Goal: Task Accomplishment & Management: Complete application form

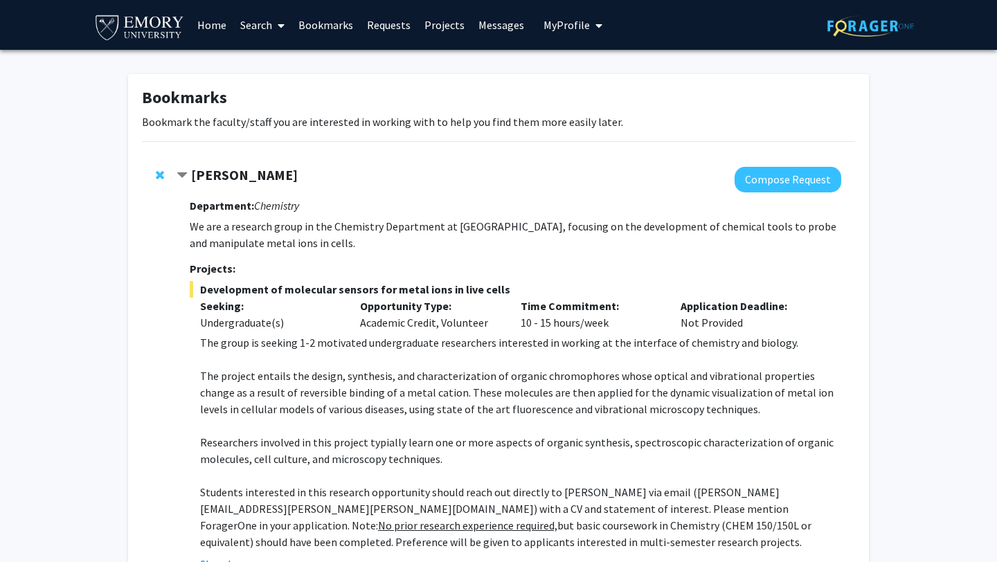
scroll to position [587, 0]
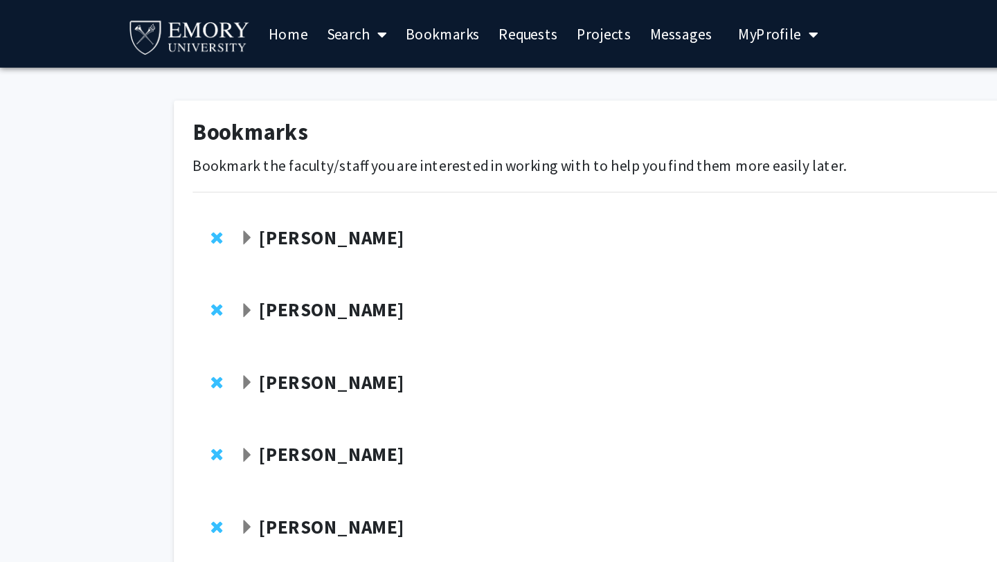
click at [212, 229] on strong "[PERSON_NAME]" at bounding box center [244, 227] width 107 height 17
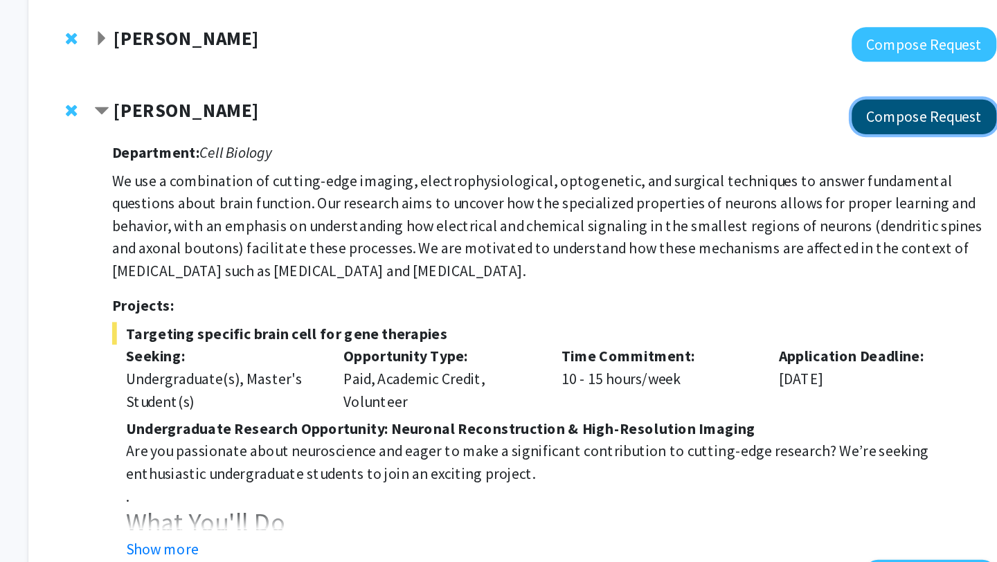
click at [808, 242] on button "Compose Request" at bounding box center [787, 233] width 107 height 26
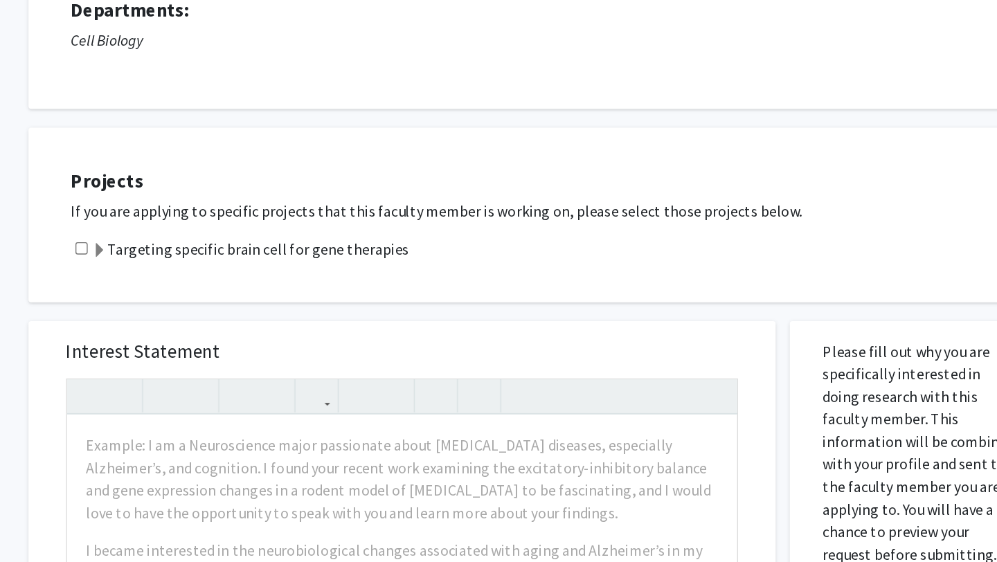
click at [165, 333] on input "checkbox" at bounding box center [167, 329] width 9 height 9
checkbox input "true"
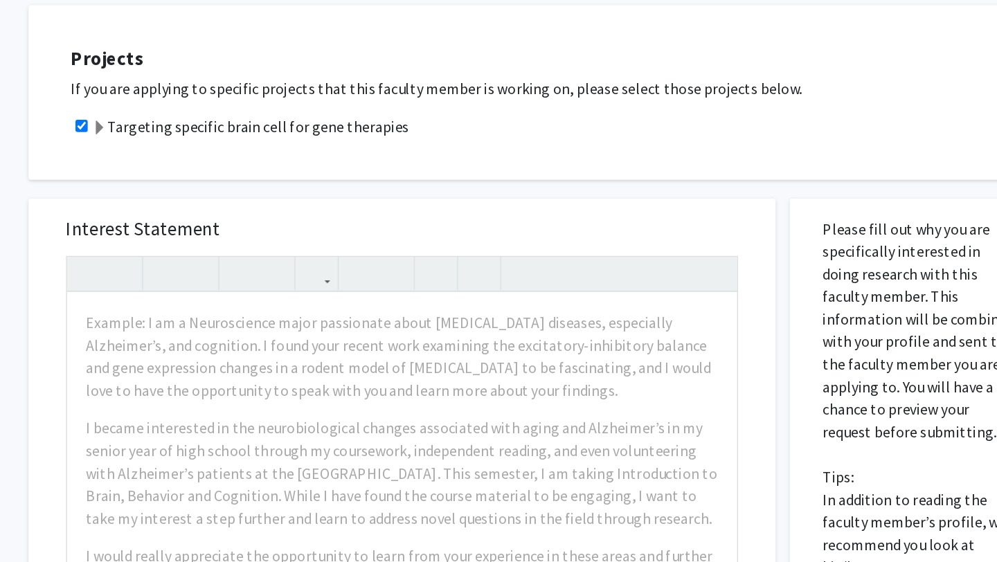
scroll to position [140, 0]
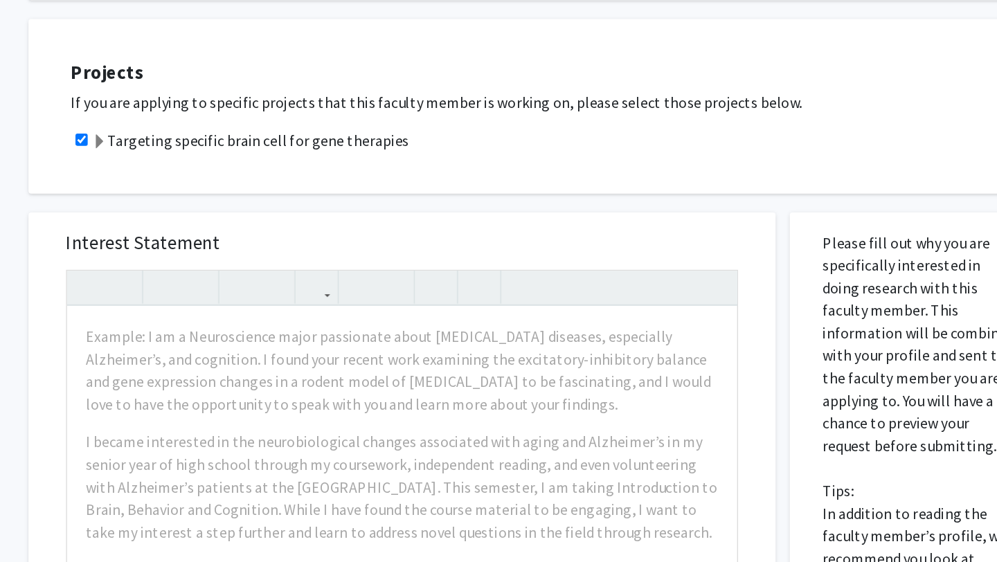
drag, startPoint x: 190, startPoint y: 190, endPoint x: 451, endPoint y: 190, distance: 260.9
click at [451, 190] on div "Targeting specific brain cell for gene therapies" at bounding box center [512, 189] width 706 height 17
copy label "Targeting specific brain cell for gene therapies"
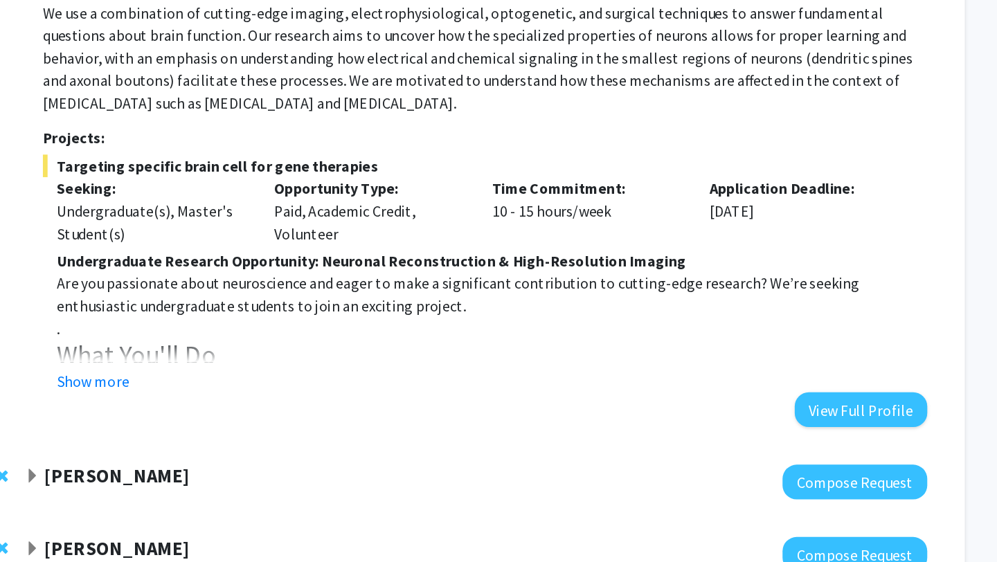
scroll to position [122, 0]
click at [240, 426] on button "Show more" at bounding box center [226, 428] width 53 height 17
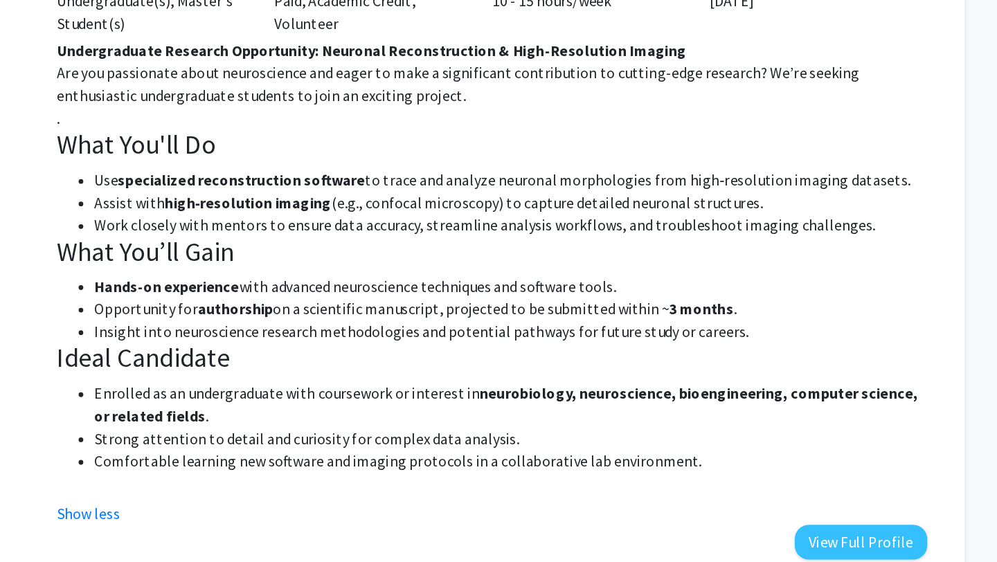
scroll to position [72, 0]
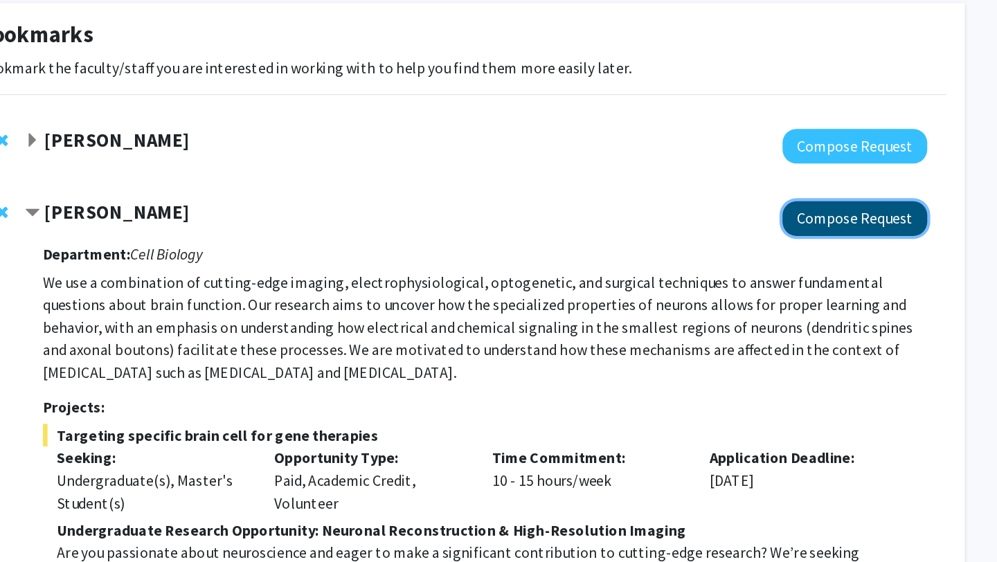
click at [754, 165] on button "Compose Request" at bounding box center [787, 161] width 107 height 26
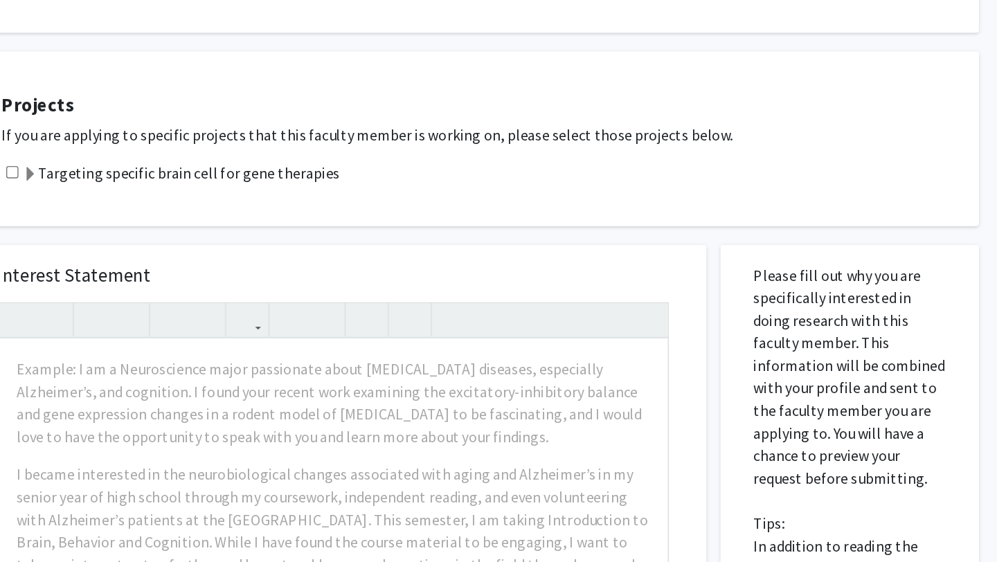
scroll to position [58, 0]
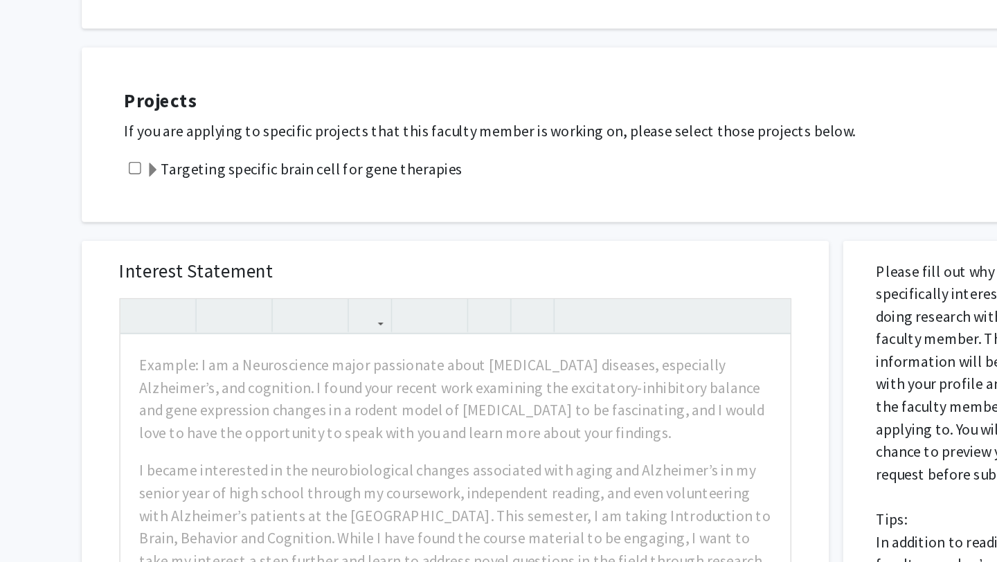
click at [169, 269] on input "checkbox" at bounding box center [167, 271] width 9 height 9
checkbox input "true"
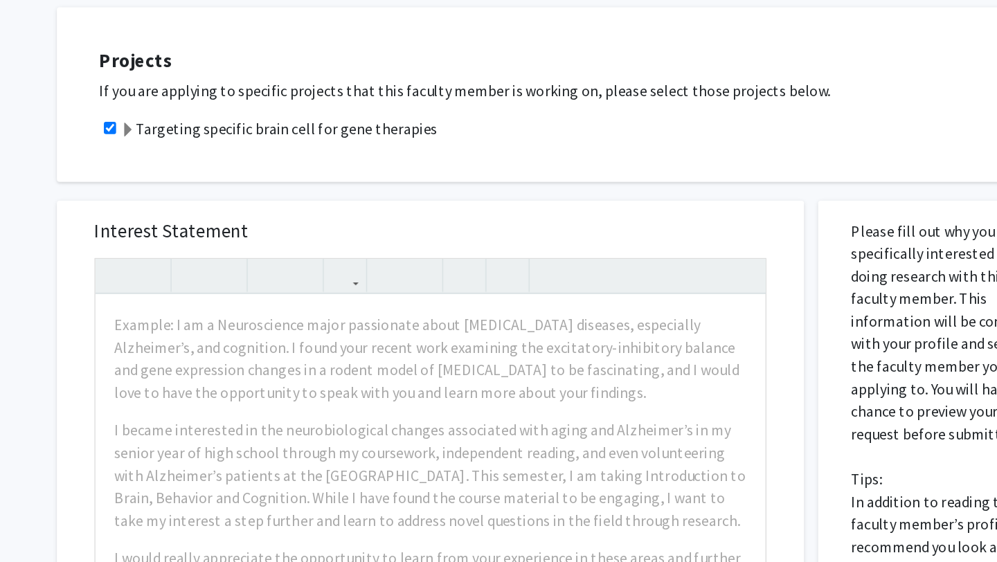
scroll to position [0, 0]
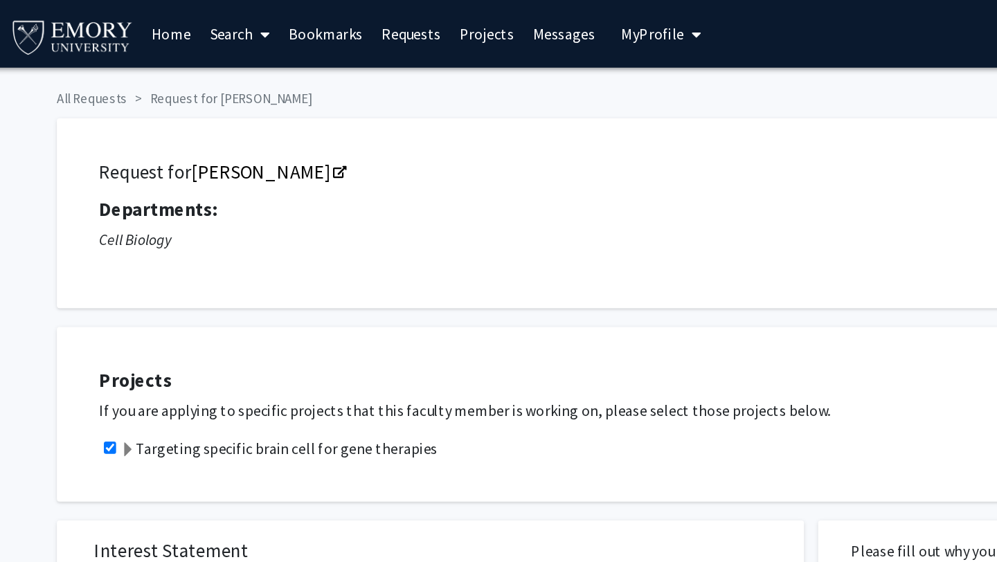
click at [208, 22] on link "Home" at bounding box center [211, 25] width 43 height 48
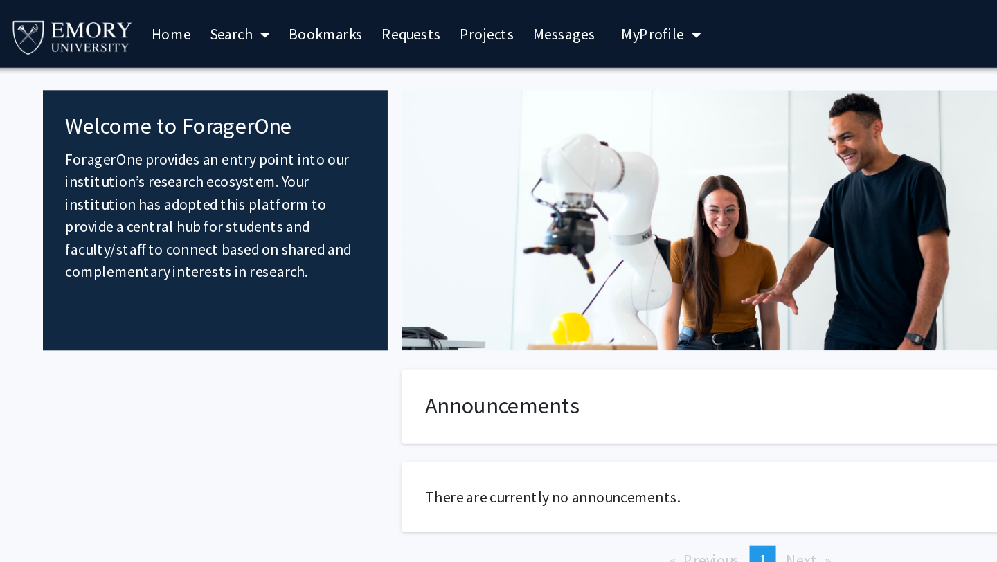
click at [579, 35] on button "My Profile" at bounding box center [572, 25] width 67 height 50
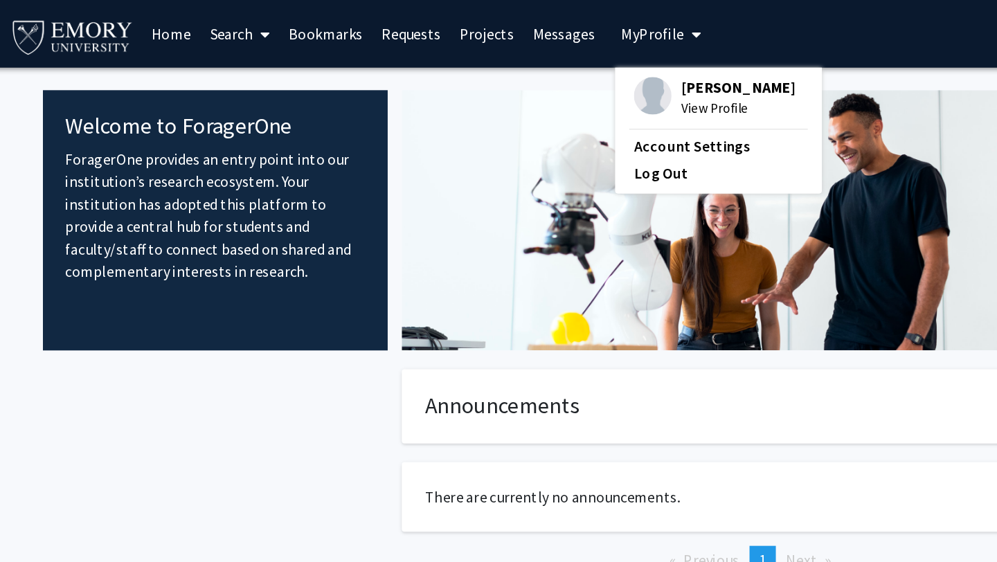
click at [601, 72] on span "[PERSON_NAME]" at bounding box center [630, 64] width 84 height 15
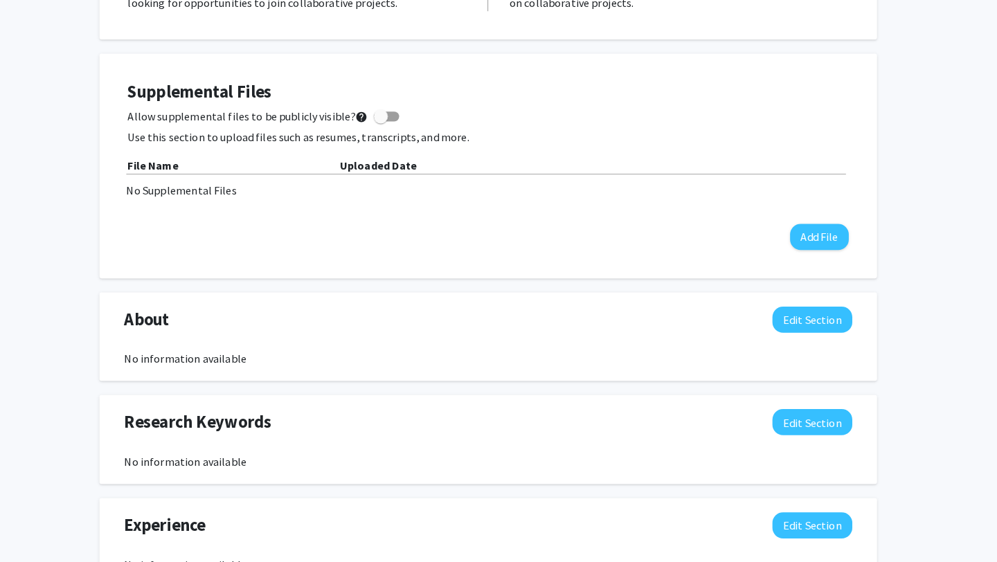
scroll to position [352, 0]
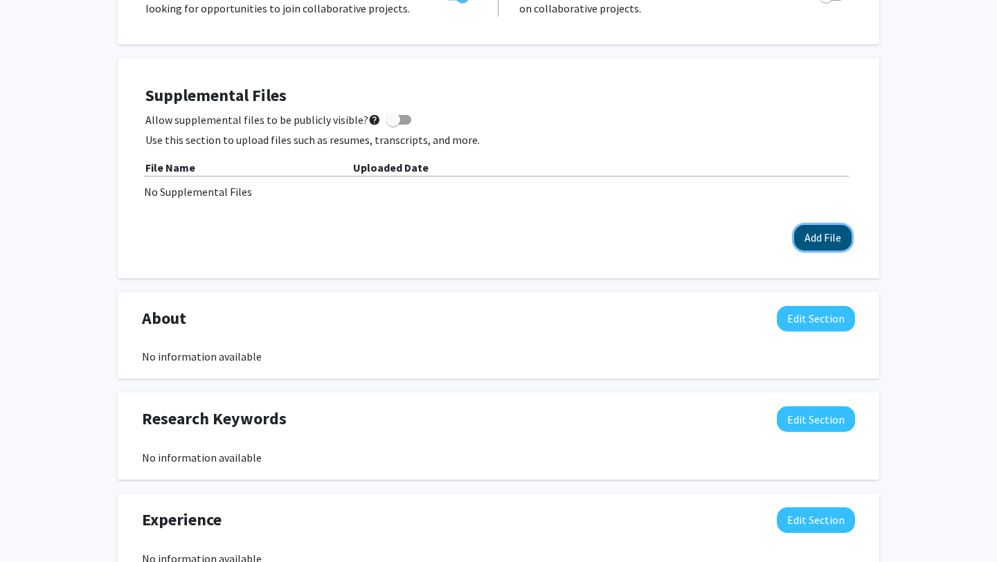
click at [823, 243] on button "Add File" at bounding box center [822, 238] width 57 height 26
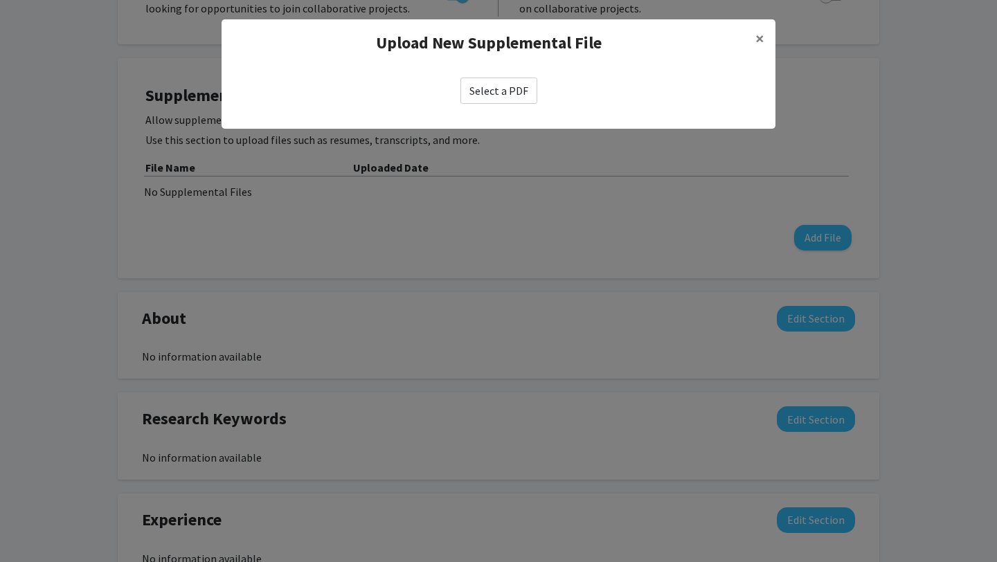
click at [491, 99] on label "Select a PDF" at bounding box center [498, 91] width 77 height 26
click at [0, 0] on input "Select a PDF" at bounding box center [0, 0] width 0 height 0
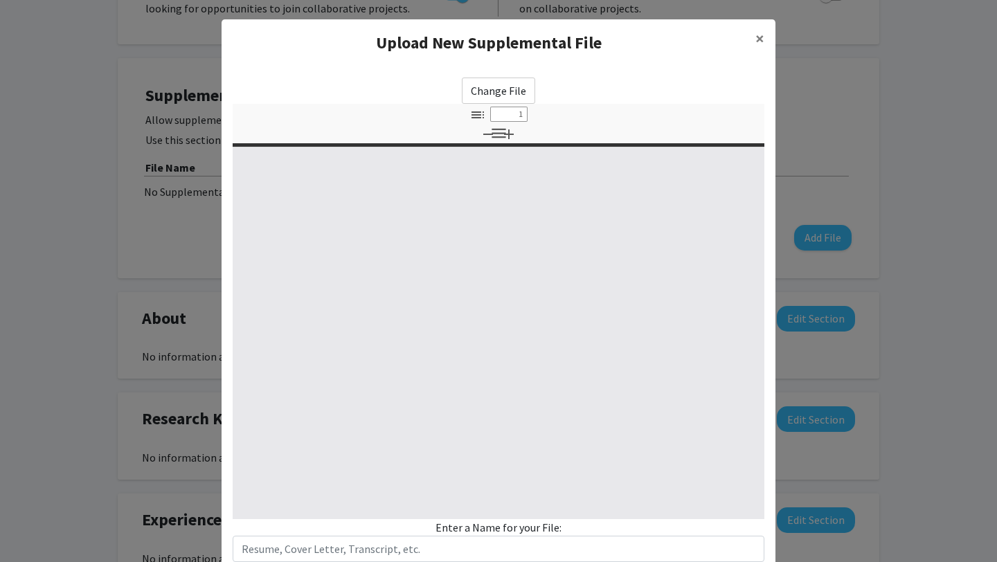
select select "custom"
type input "0"
select select "custom"
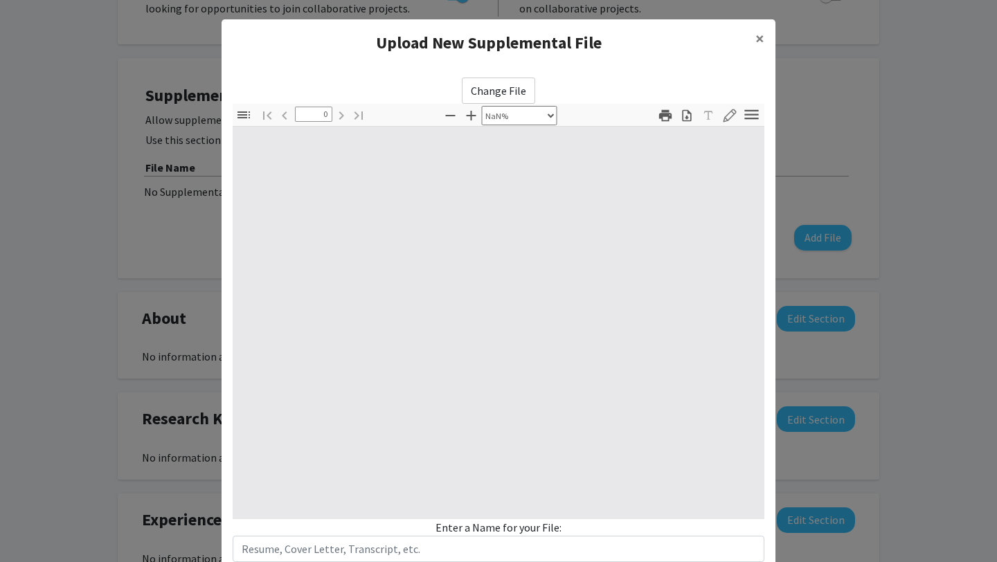
type input "1"
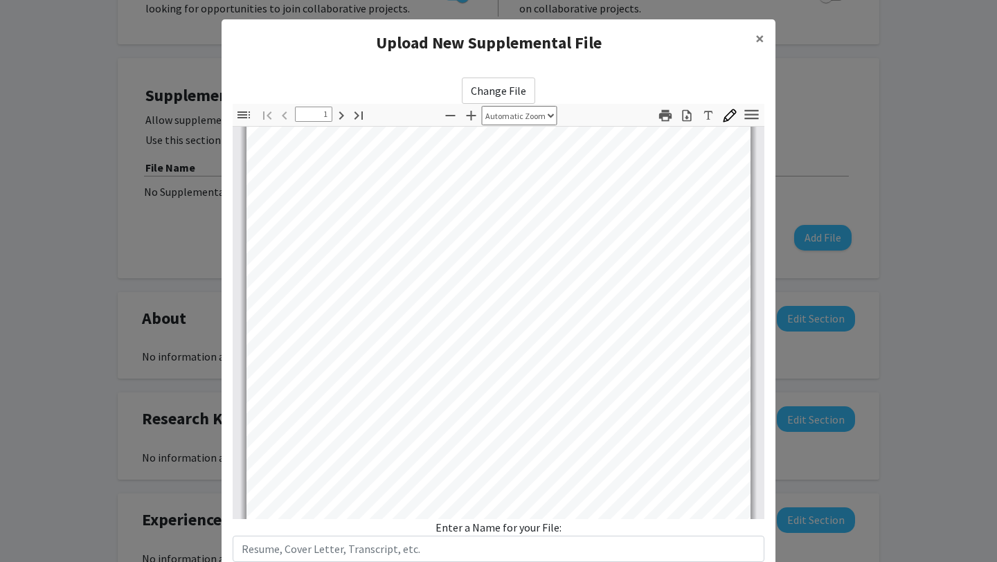
scroll to position [0, 0]
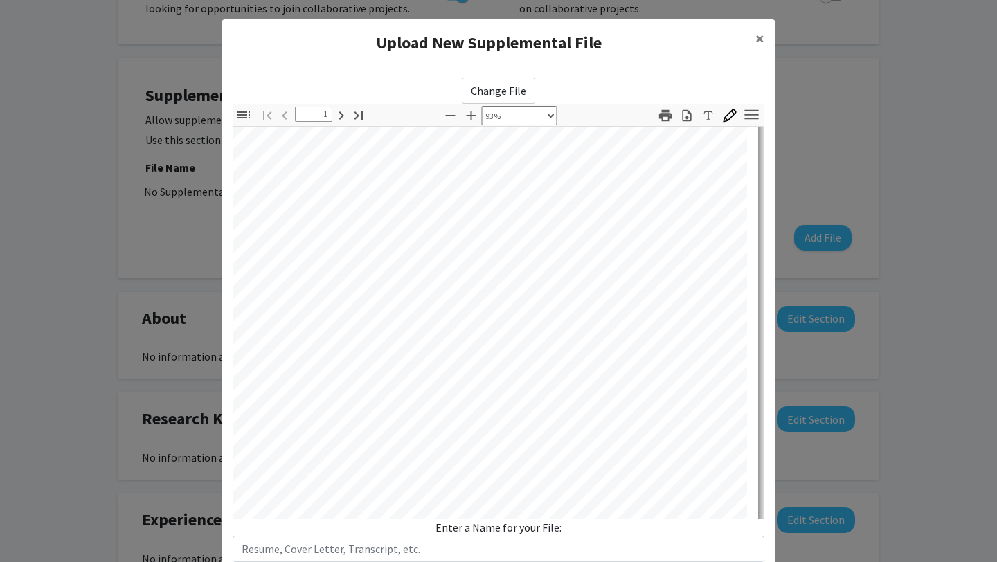
select select "custom"
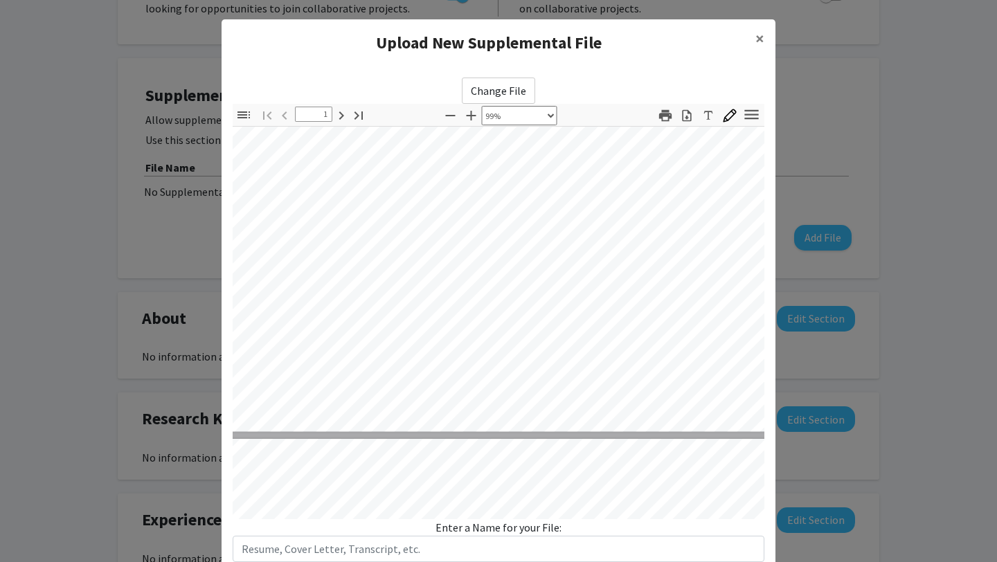
type input "2"
select select "custom"
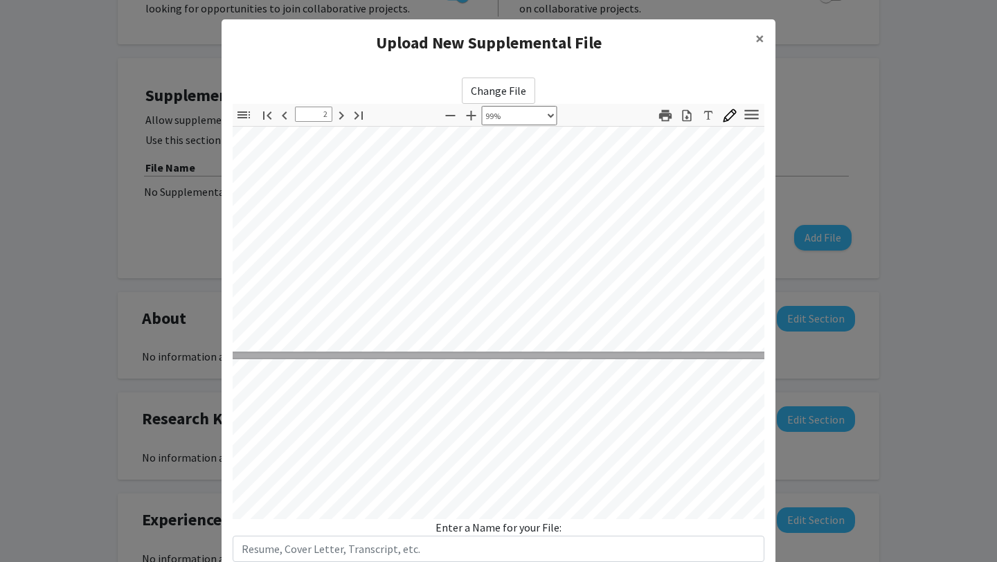
type input "3"
select select "custom"
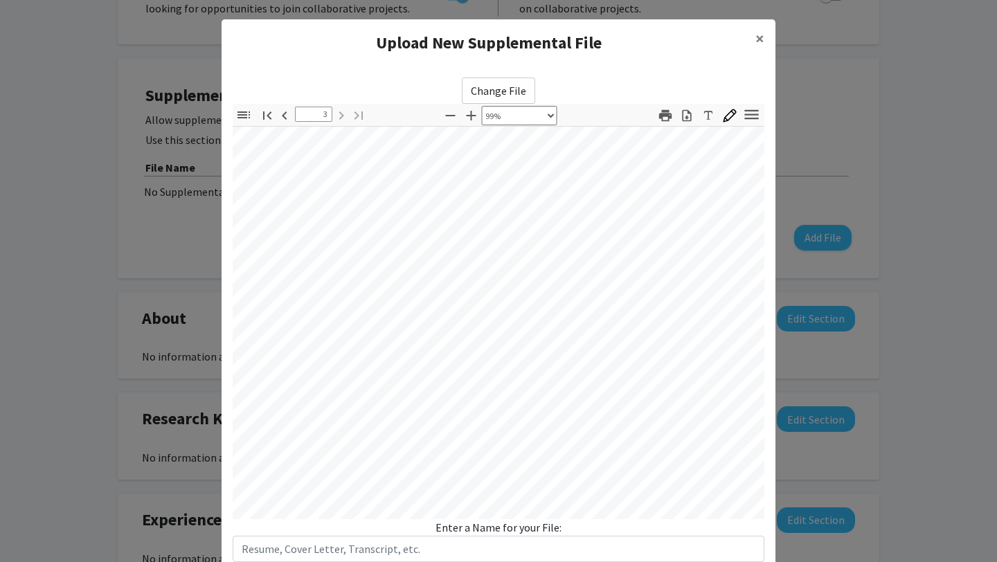
scroll to position [1806, 12]
click at [763, 35] on span "×" at bounding box center [759, 38] width 9 height 21
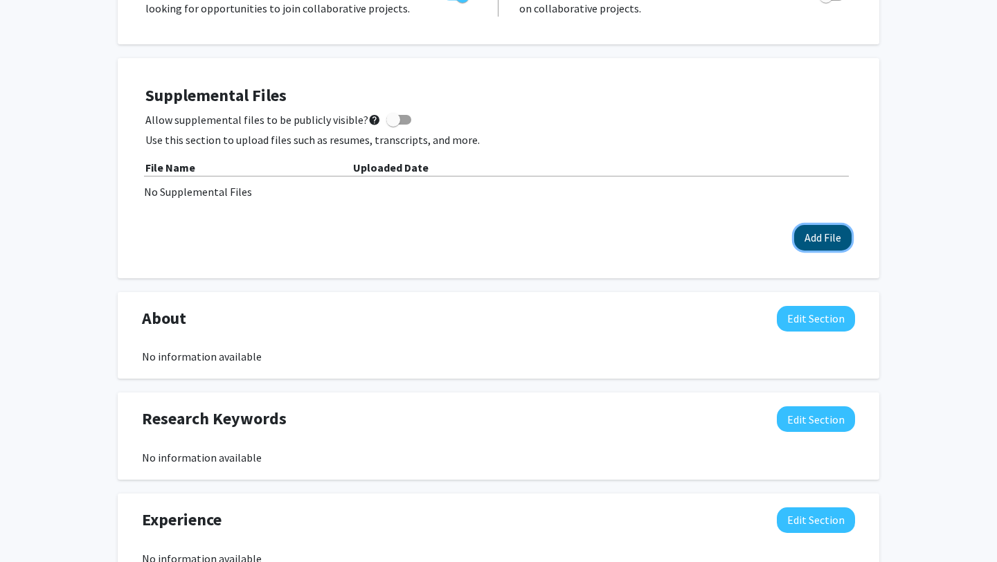
click at [816, 246] on button "Add File" at bounding box center [822, 238] width 57 height 26
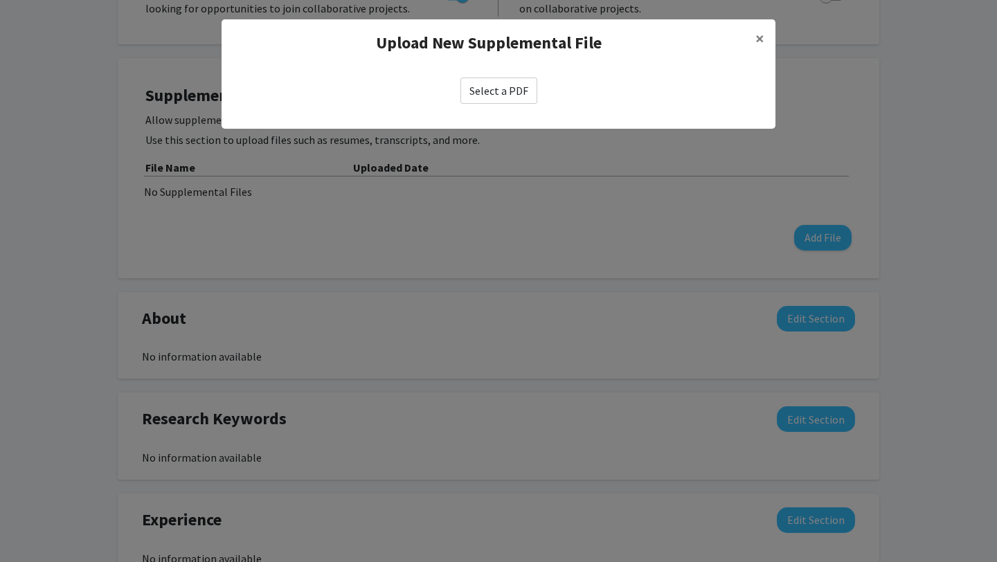
click at [507, 87] on label "Select a PDF" at bounding box center [498, 91] width 77 height 26
click at [0, 0] on input "Select a PDF" at bounding box center [0, 0] width 0 height 0
select select "custom"
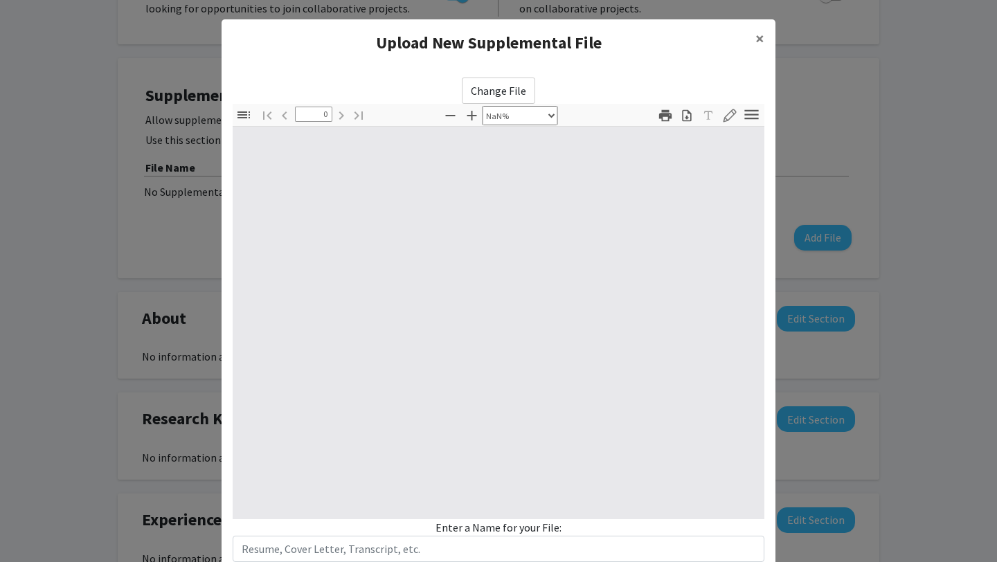
type input "1"
select select "custom"
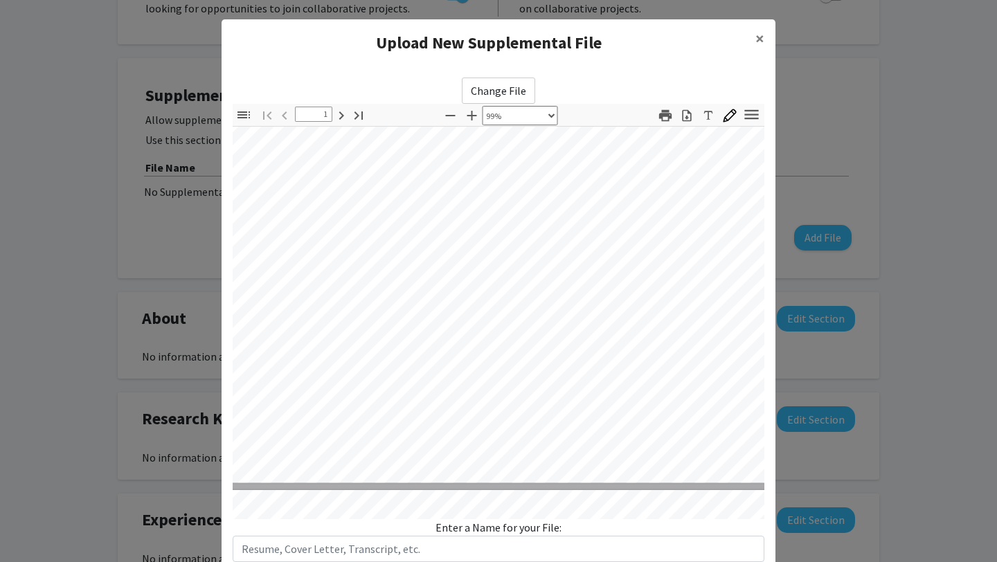
scroll to position [370, 21]
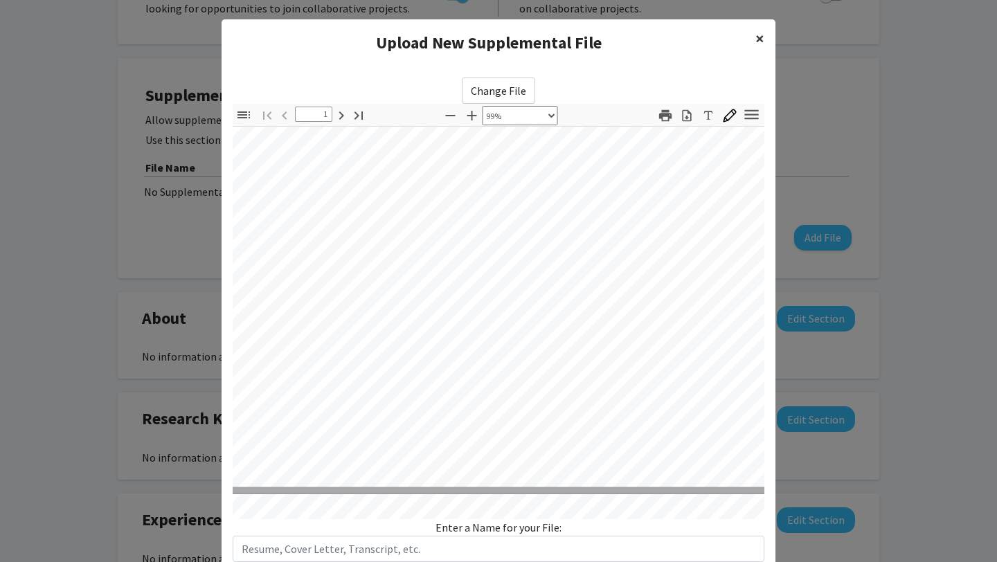
click at [756, 42] on span "×" at bounding box center [759, 38] width 9 height 21
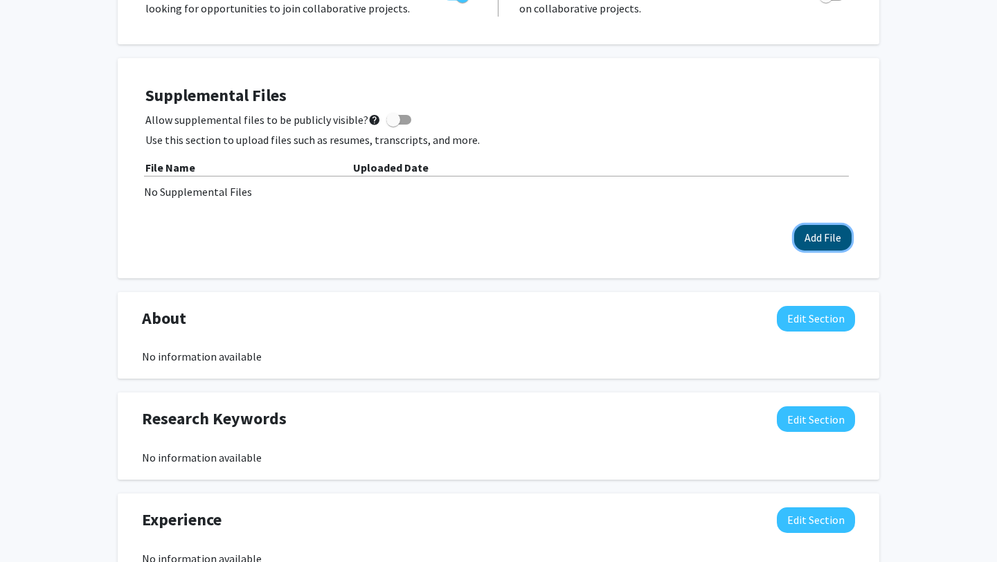
click at [826, 230] on button "Add File" at bounding box center [822, 238] width 57 height 26
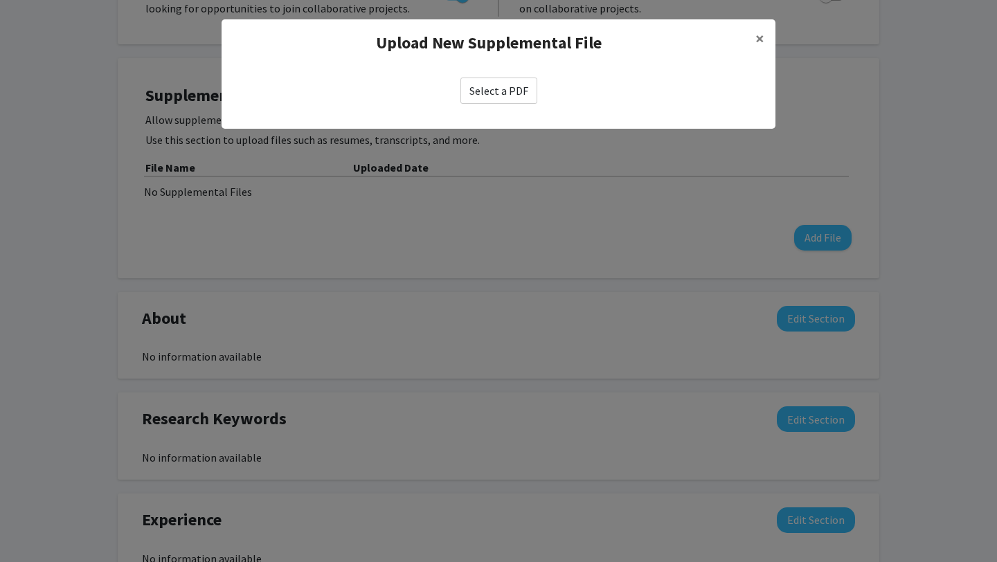
click at [492, 89] on label "Select a PDF" at bounding box center [498, 91] width 77 height 26
click at [0, 0] on input "Select a PDF" at bounding box center [0, 0] width 0 height 0
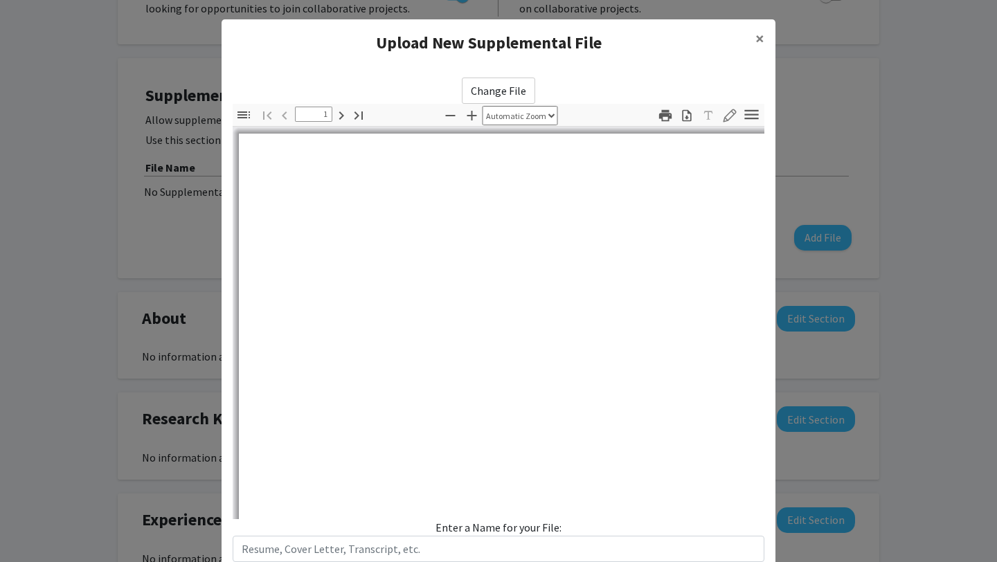
select select "auto"
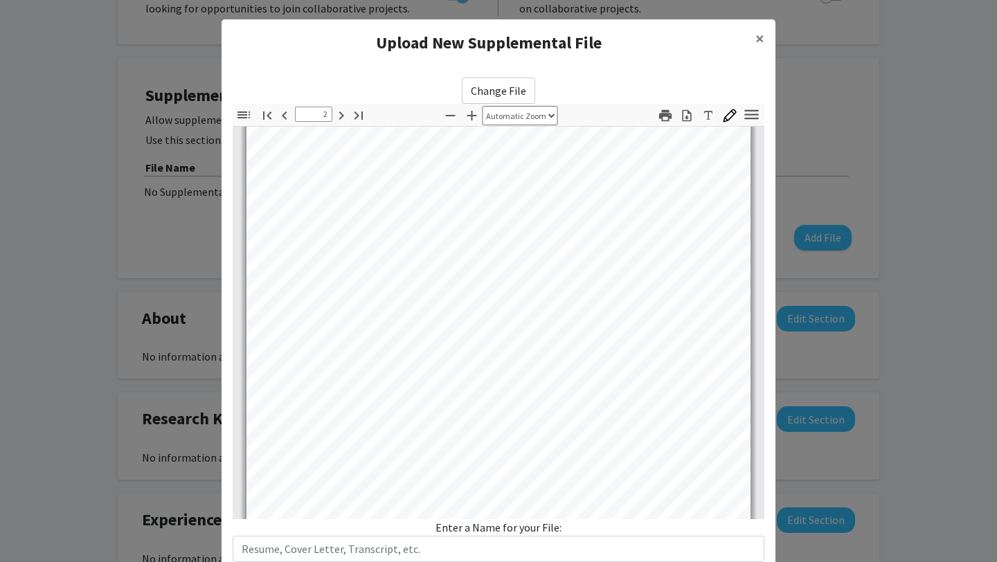
scroll to position [898, 0]
type input "3"
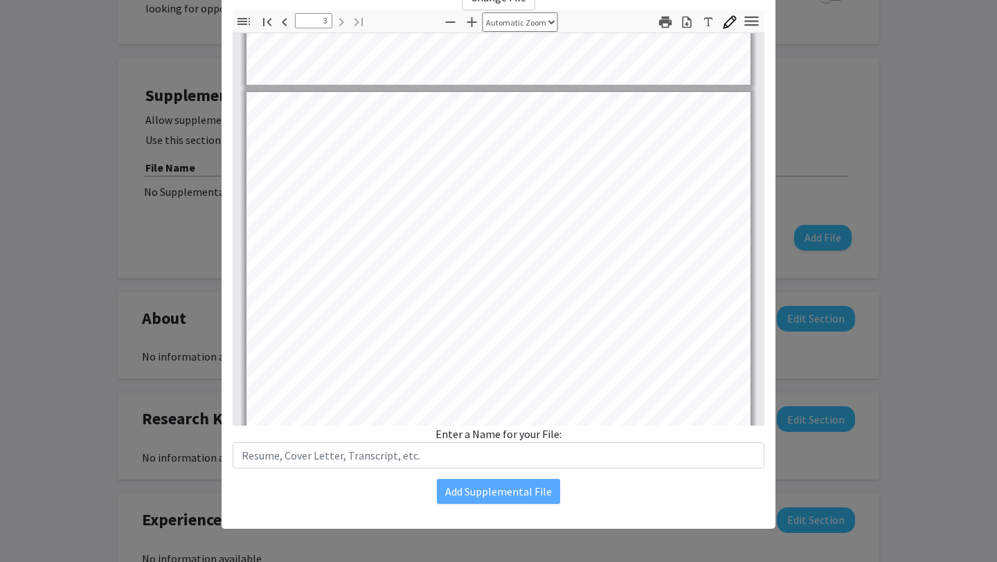
click at [484, 430] on div "Enter a Name for your File:" at bounding box center [498, 447] width 531 height 43
click at [560, 434] on div "Enter a Name for your File:" at bounding box center [498, 447] width 531 height 43
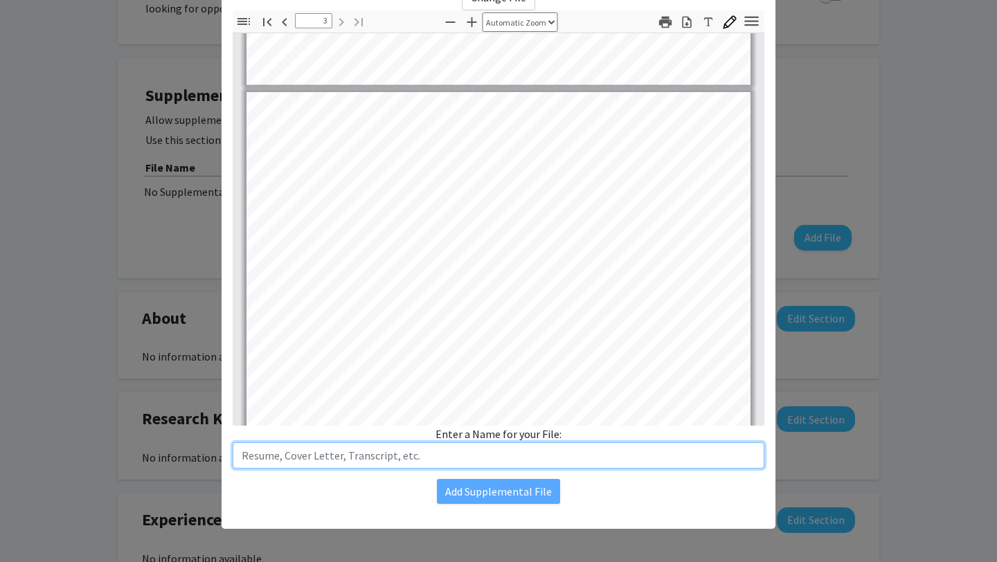
click at [529, 462] on input "text" at bounding box center [498, 455] width 531 height 26
type input "[PERSON_NAME] Resume"
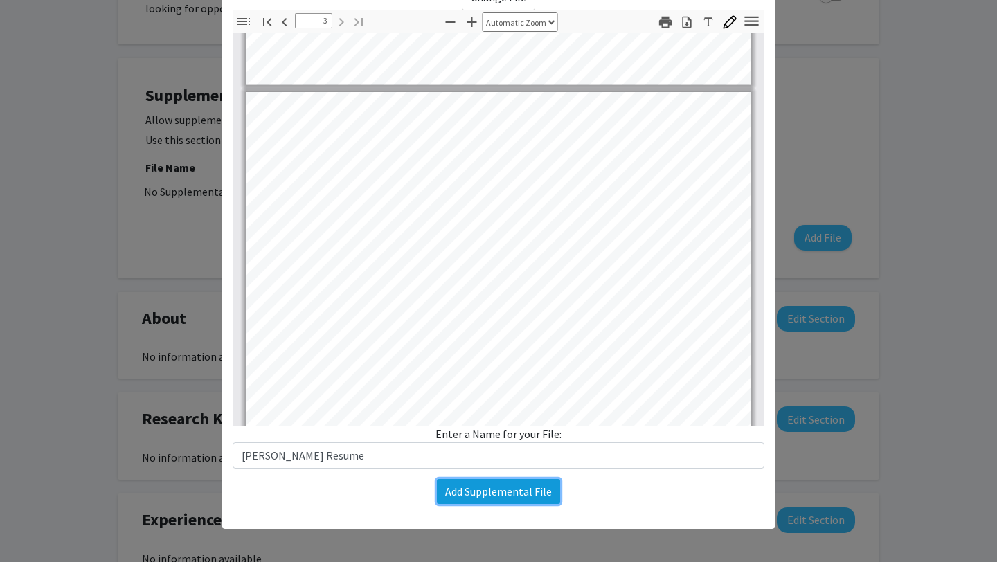
click at [490, 499] on button "Add Supplemental File" at bounding box center [498, 491] width 123 height 25
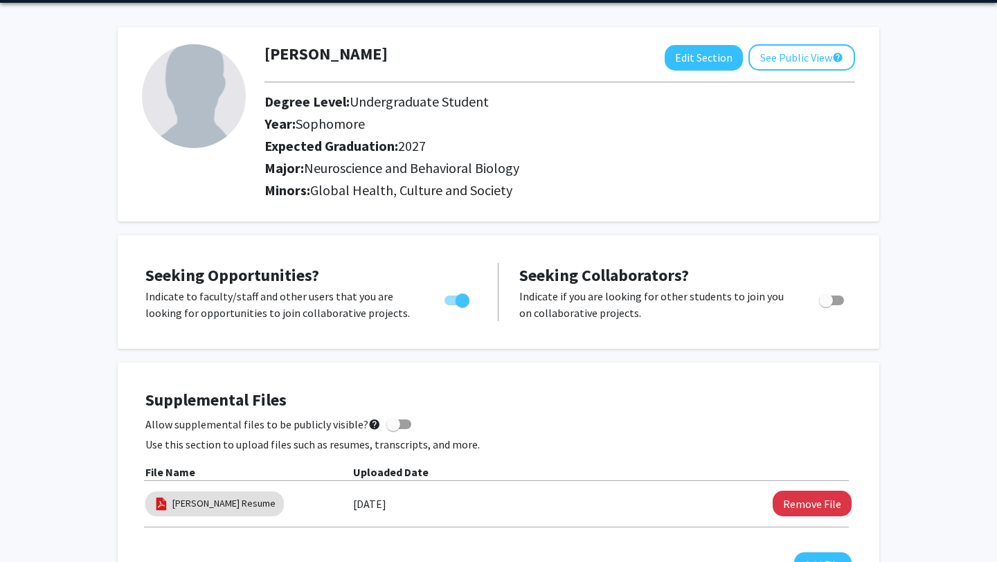
scroll to position [0, 0]
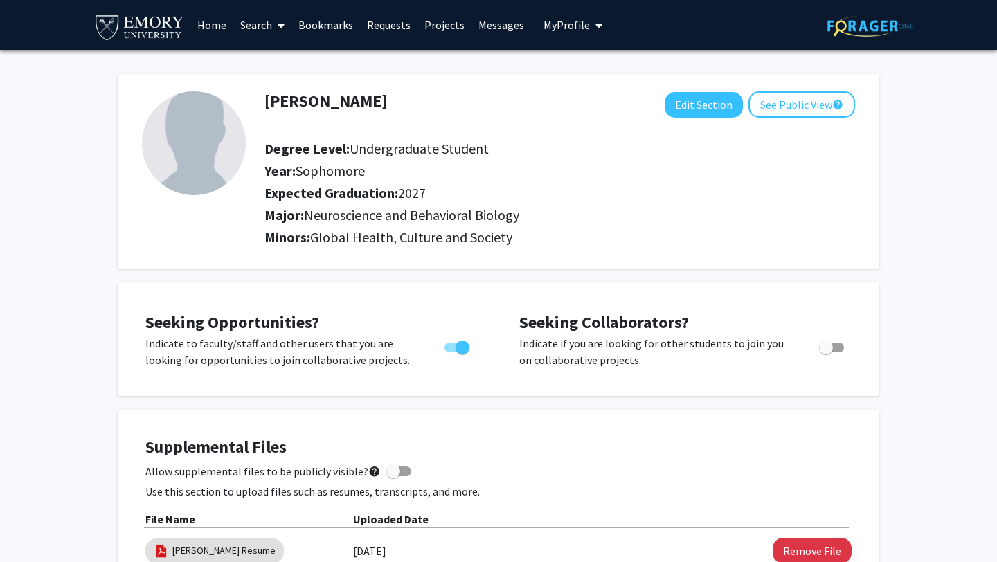
click at [389, 30] on link "Requests" at bounding box center [388, 25] width 57 height 48
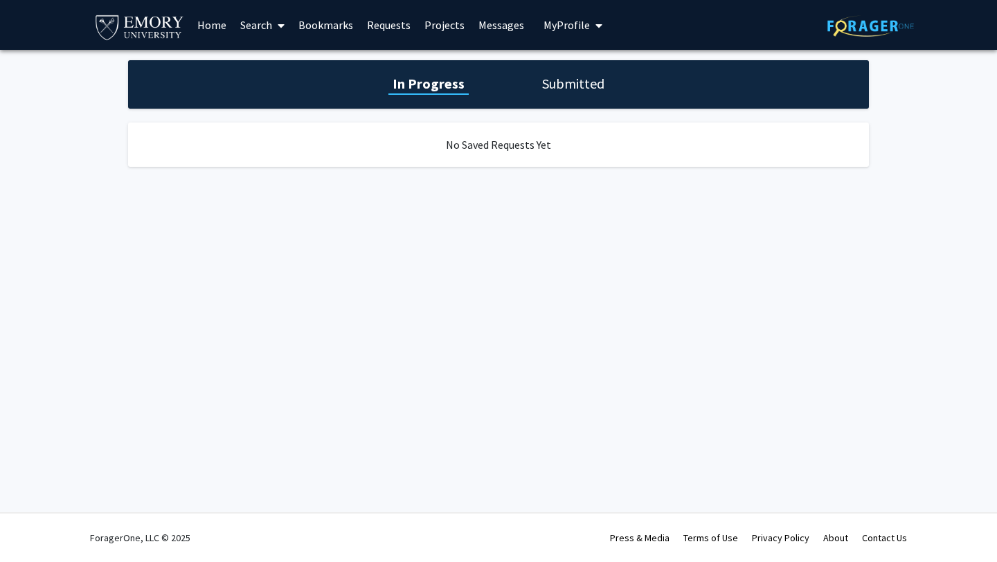
click at [438, 22] on link "Projects" at bounding box center [444, 25] width 54 height 48
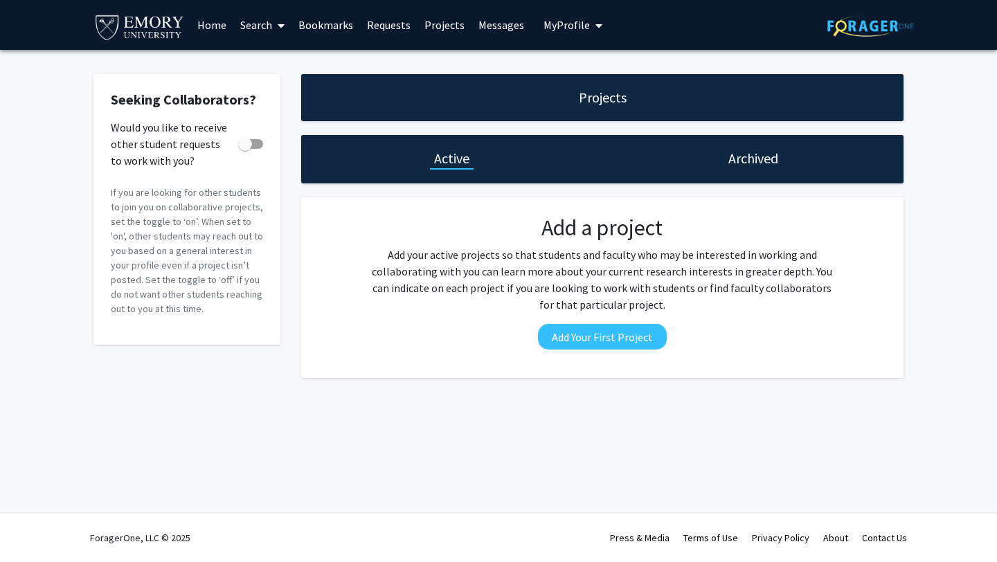
click at [482, 24] on link "Messages" at bounding box center [501, 25] width 60 height 48
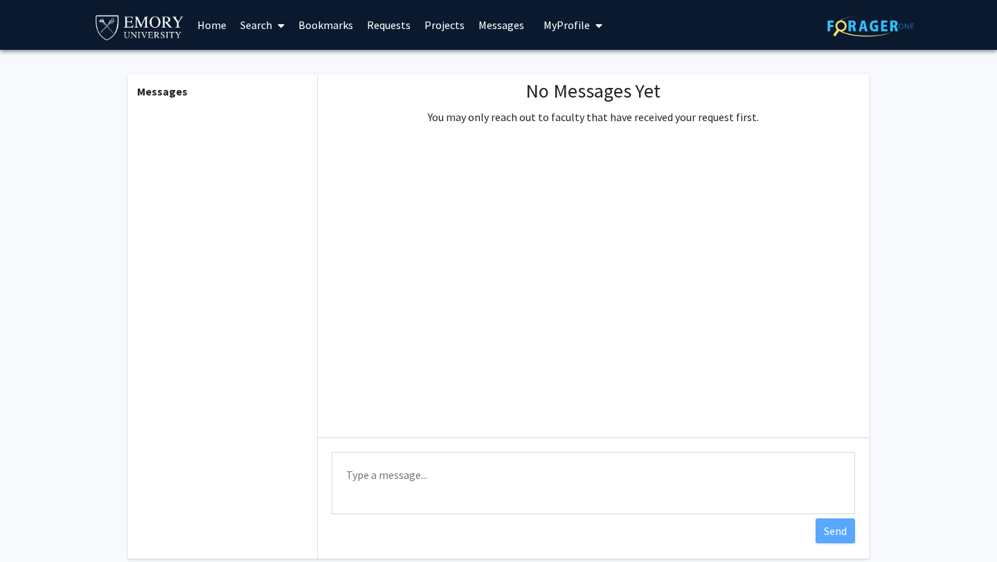
click at [241, 27] on link "Search" at bounding box center [262, 25] width 58 height 48
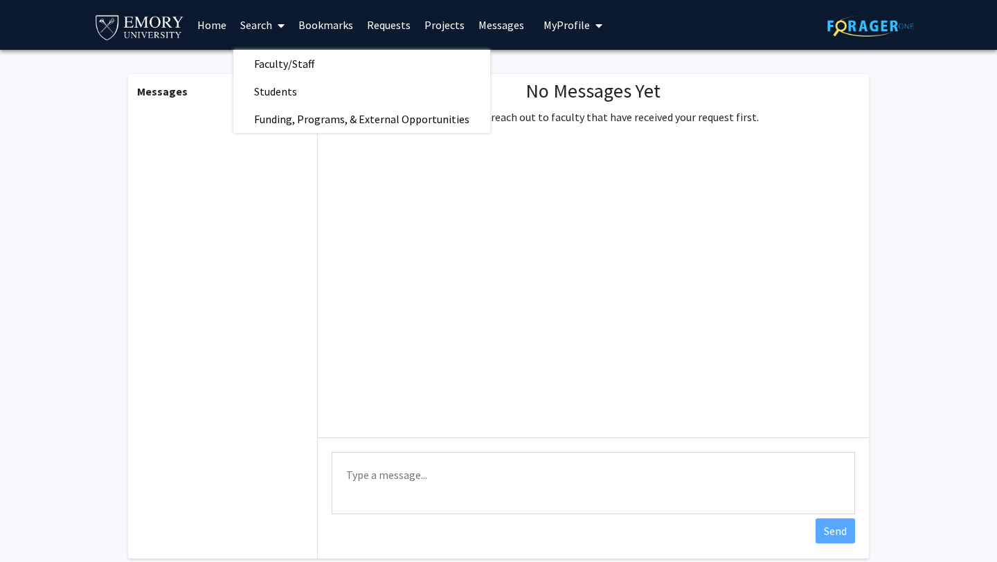
click at [208, 29] on link "Home" at bounding box center [211, 25] width 43 height 48
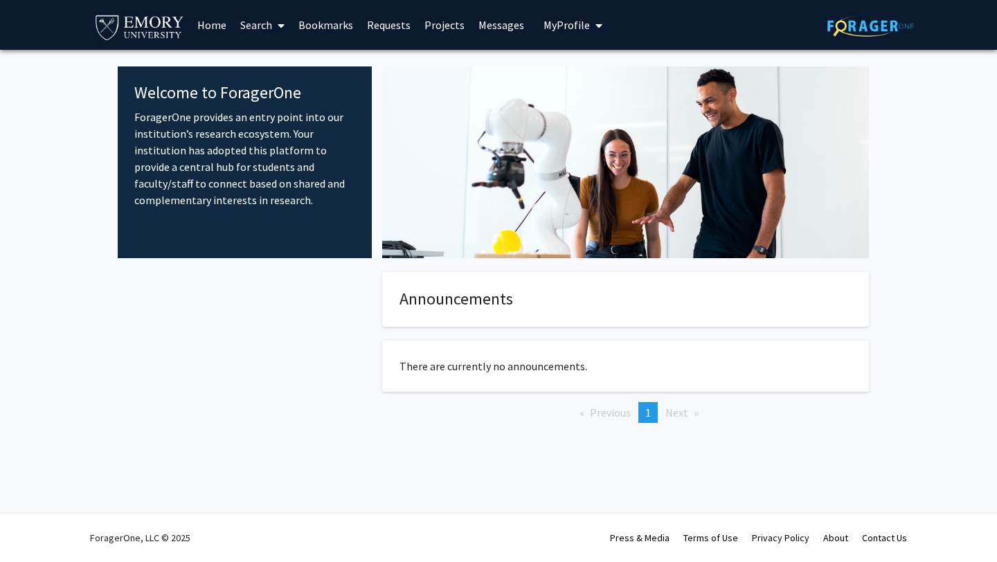
click at [264, 30] on link "Search" at bounding box center [262, 25] width 58 height 48
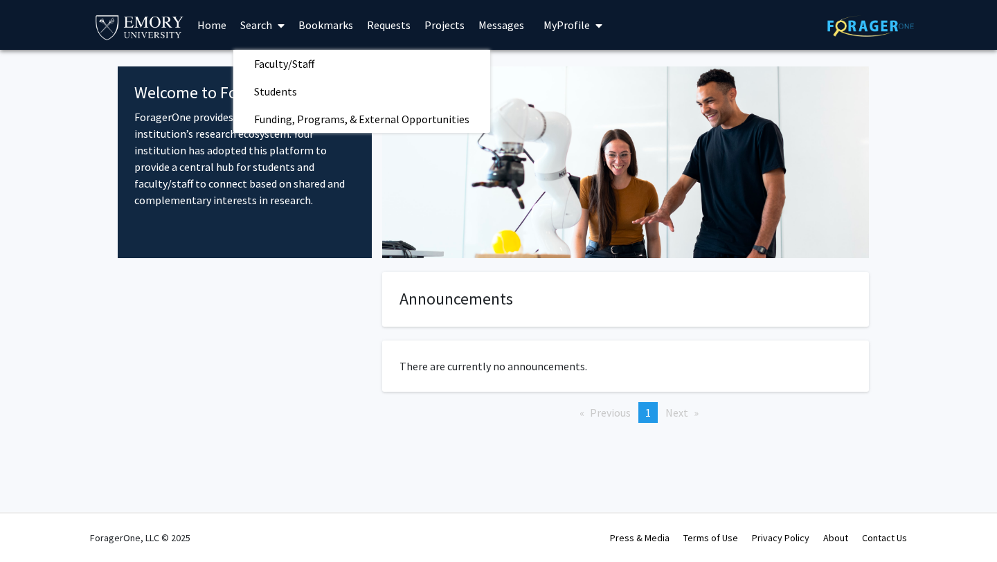
click at [320, 28] on link "Bookmarks" at bounding box center [325, 25] width 69 height 48
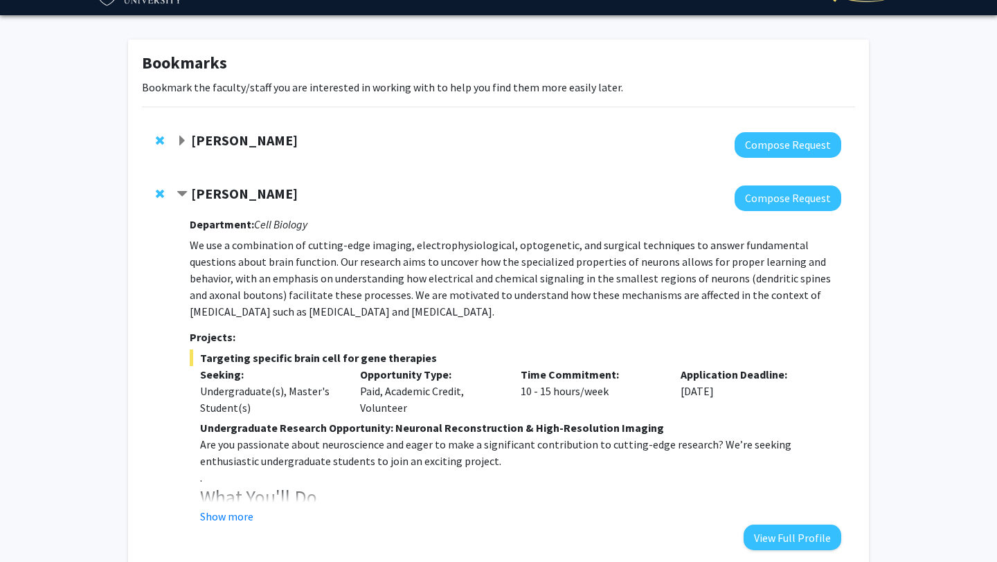
scroll to position [36, 0]
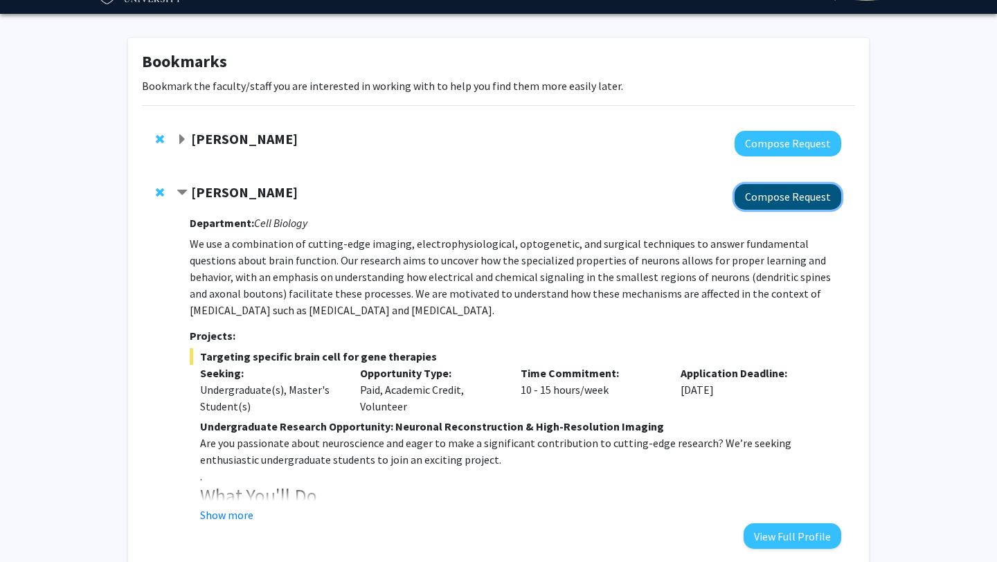
click at [776, 203] on button "Compose Request" at bounding box center [787, 197] width 107 height 26
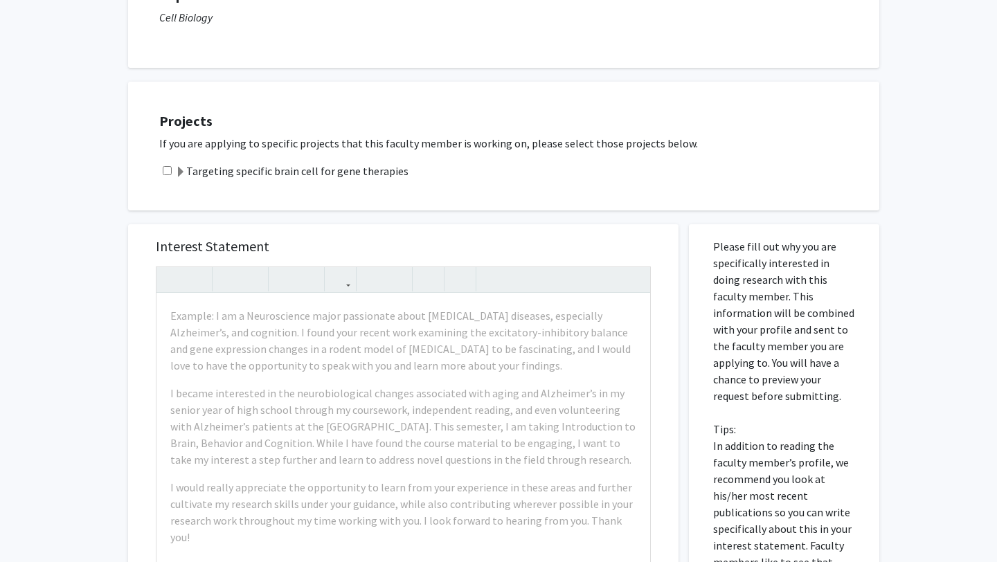
scroll to position [186, 0]
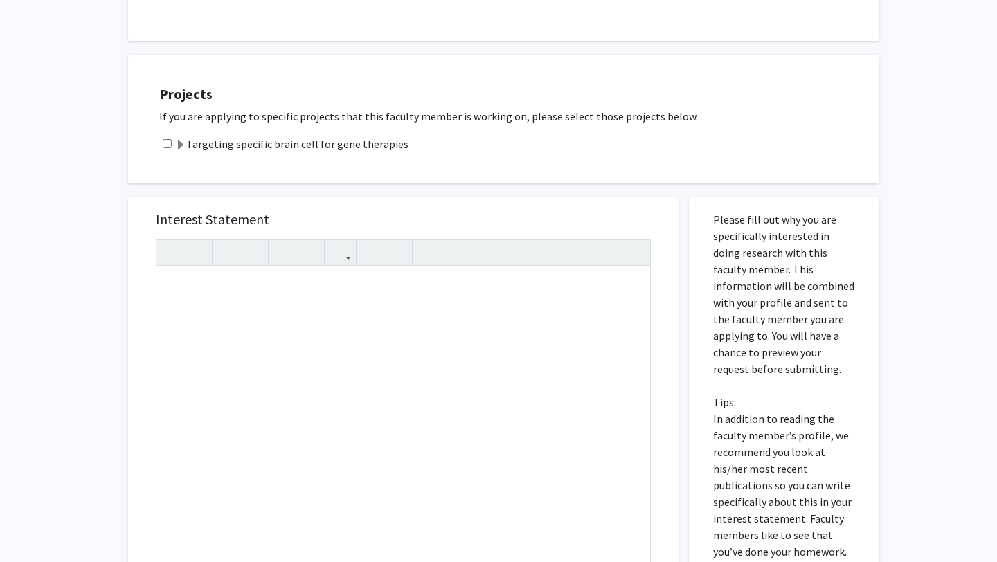
click at [165, 144] on input "checkbox" at bounding box center [167, 143] width 9 height 9
checkbox input "true"
paste div "Note to users with screen readers: Please press Alt+0 or Option+0 to deactivate…"
type textarea "<l>Ipsu Do. Sitam,</c><ad><e>S do eiusmod te incidid ut laboreet do magnaal eni…"
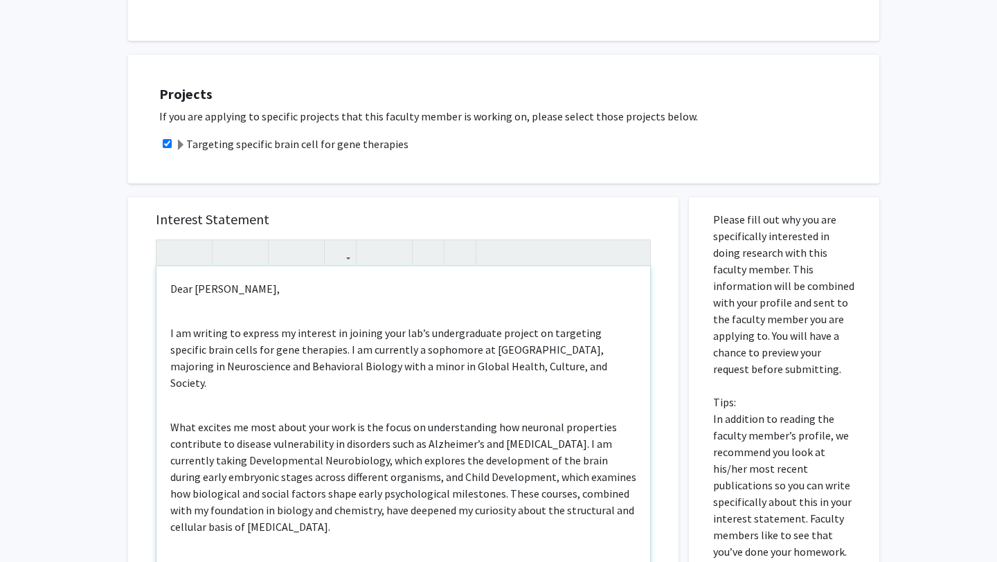
click at [171, 334] on p "I am writing to express my interest in joining your lab’s undergraduate project…" at bounding box center [403, 358] width 466 height 66
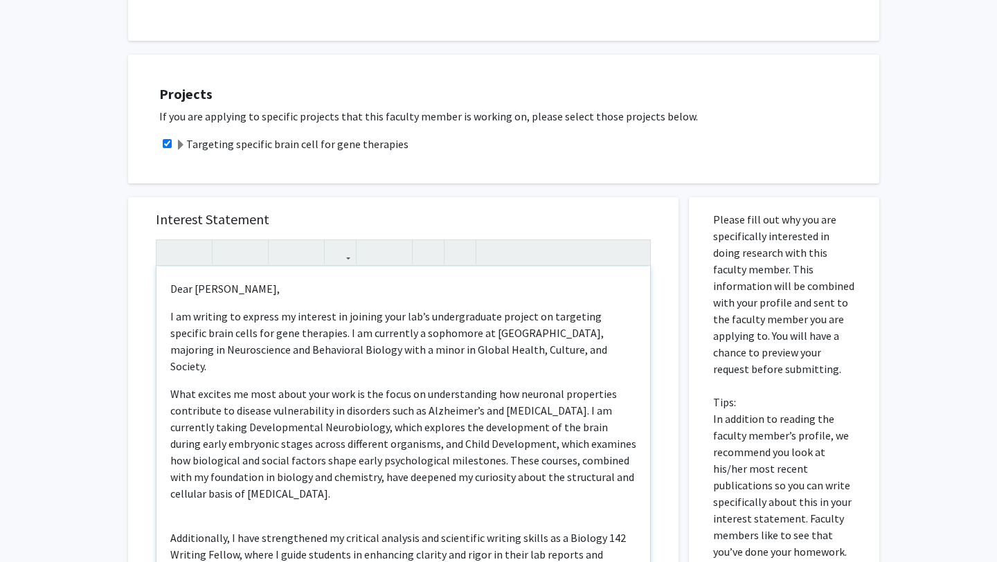
click at [179, 501] on div "Dear [PERSON_NAME], I am writing to express my interest in joining your lab’s u…" at bounding box center [402, 424] width 493 height 317
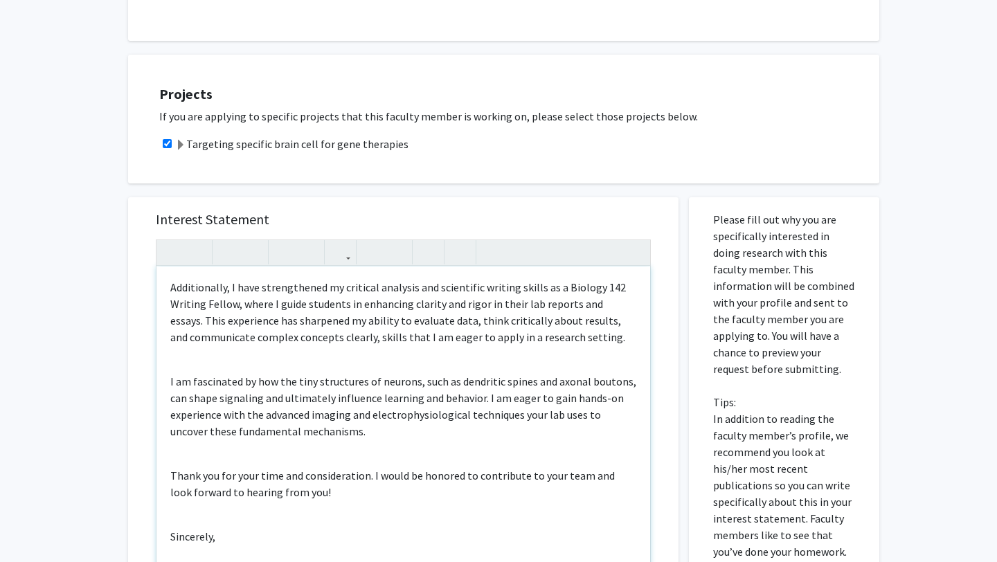
scroll to position [248, 0]
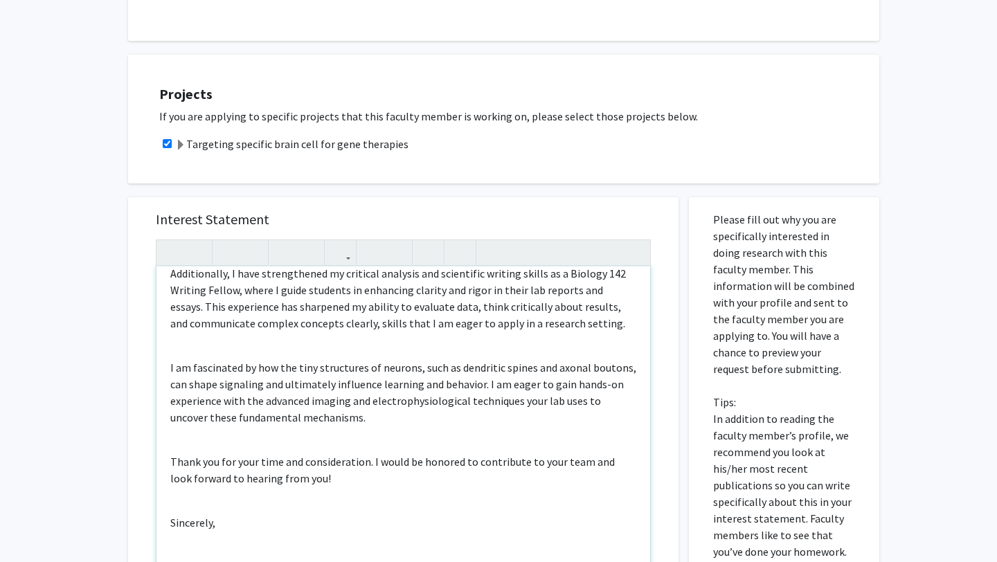
click at [178, 428] on div "Dear [PERSON_NAME], I am writing to express my interest in joining your lab’s u…" at bounding box center [402, 424] width 493 height 317
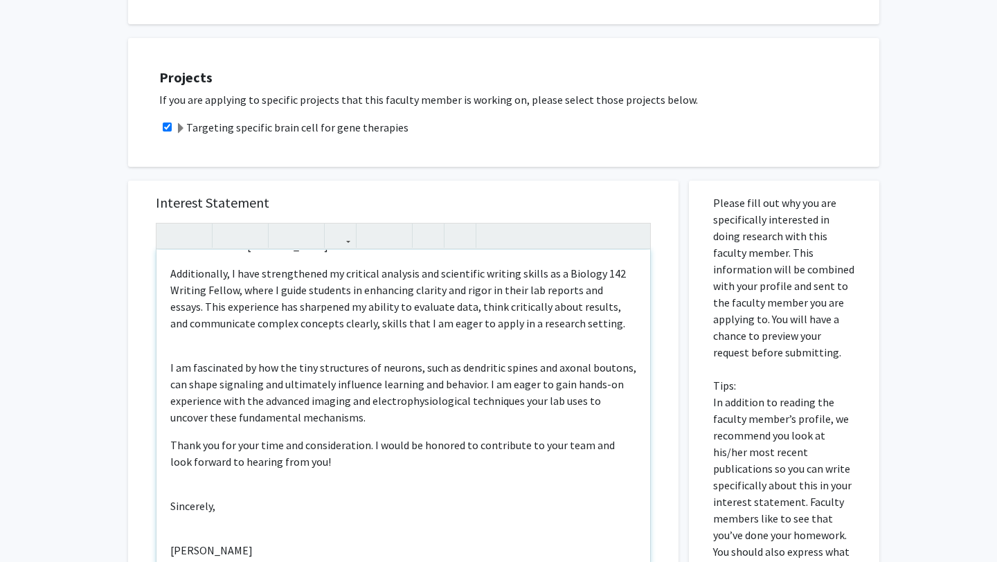
click at [179, 335] on div "Dear [PERSON_NAME], I am writing to express my interest in joining your lab’s u…" at bounding box center [402, 408] width 493 height 317
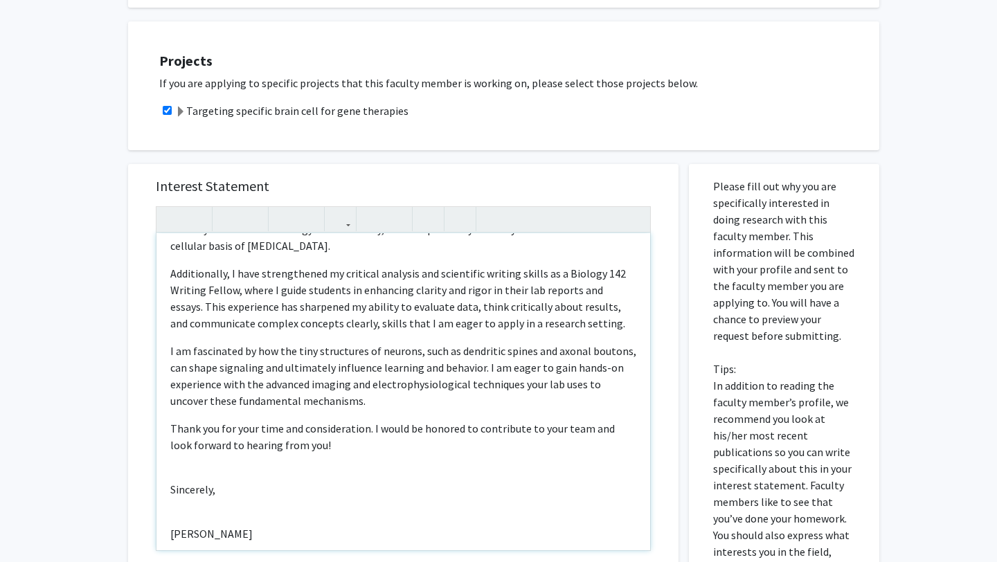
click at [175, 499] on div "Dear [PERSON_NAME], I am writing to express my interest in joining your lab’s u…" at bounding box center [402, 391] width 493 height 317
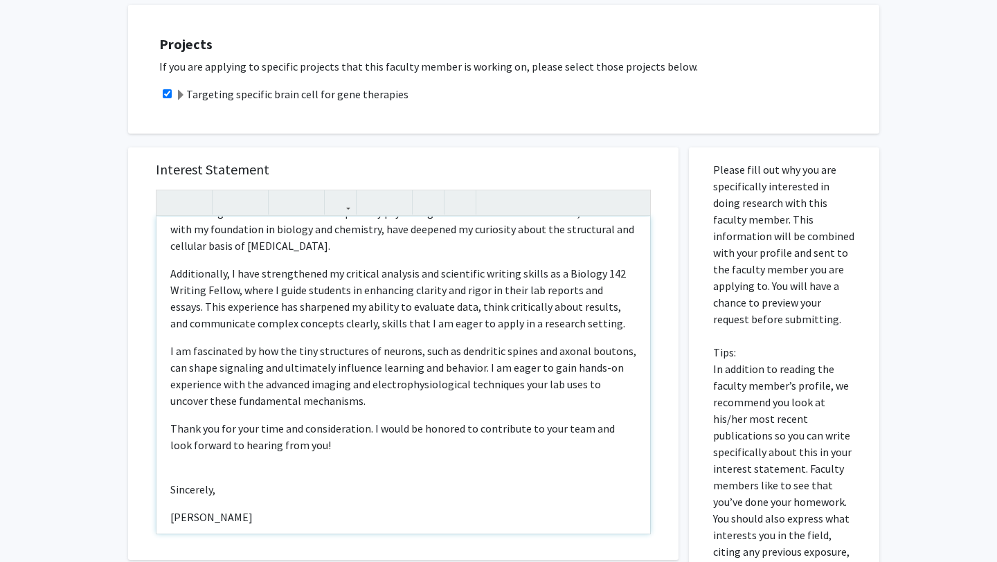
click at [169, 501] on div "Dear [PERSON_NAME], I am writing to express my interest in joining your lab’s u…" at bounding box center [402, 375] width 493 height 317
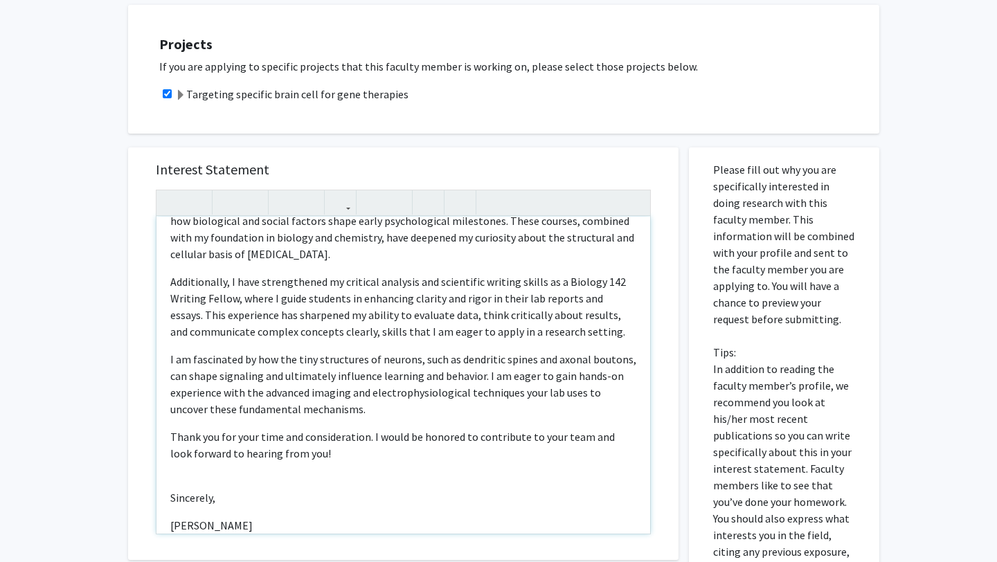
scroll to position [174, 0]
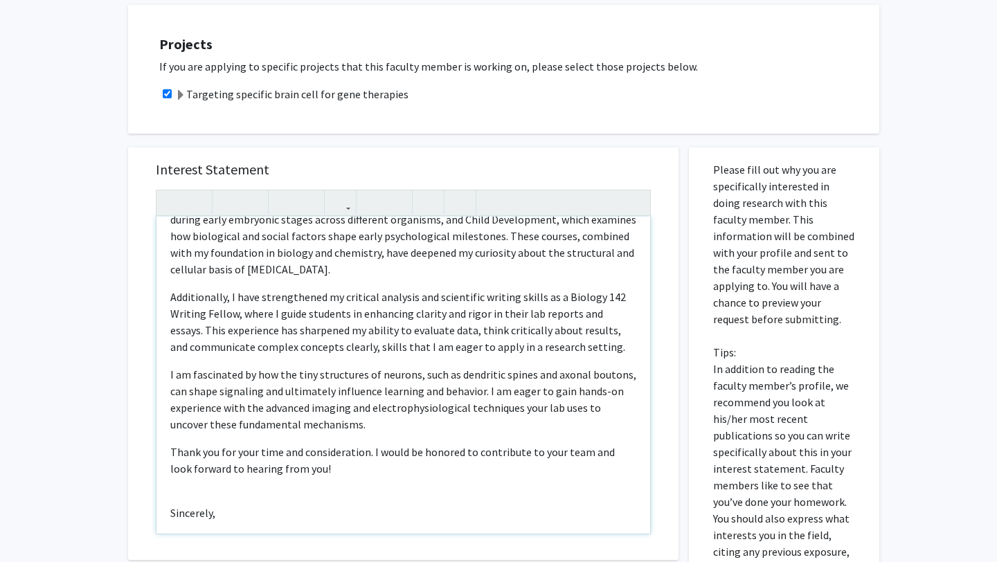
click at [166, 481] on div "Dear [PERSON_NAME], I am writing to express my interest in joining your lab’s u…" at bounding box center [402, 375] width 493 height 317
type textarea "<l>Ipsu Do. Sitam,</c><a>E se doeiusm te incidid ut laboreet do magnaal enim ad…"
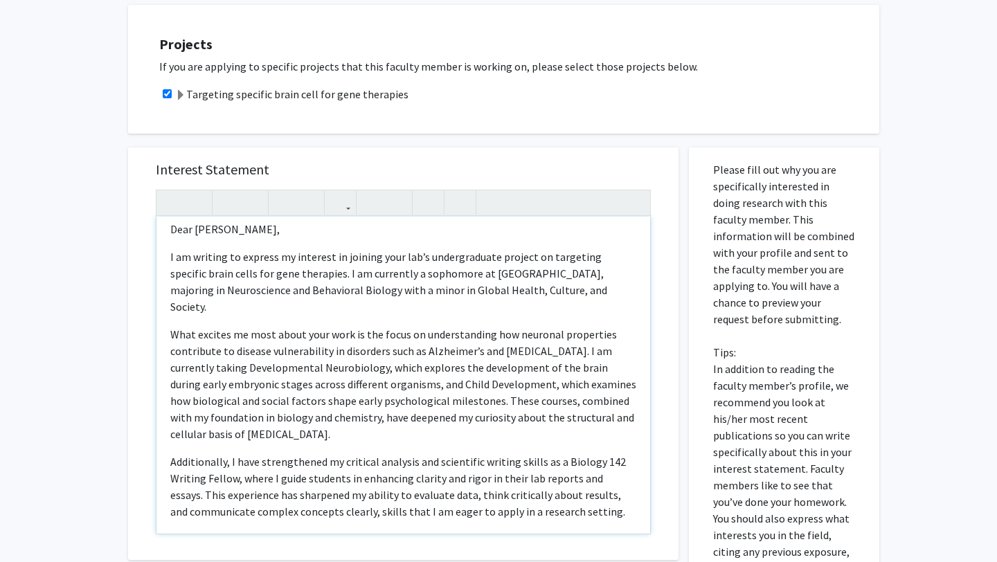
scroll to position [0, 0]
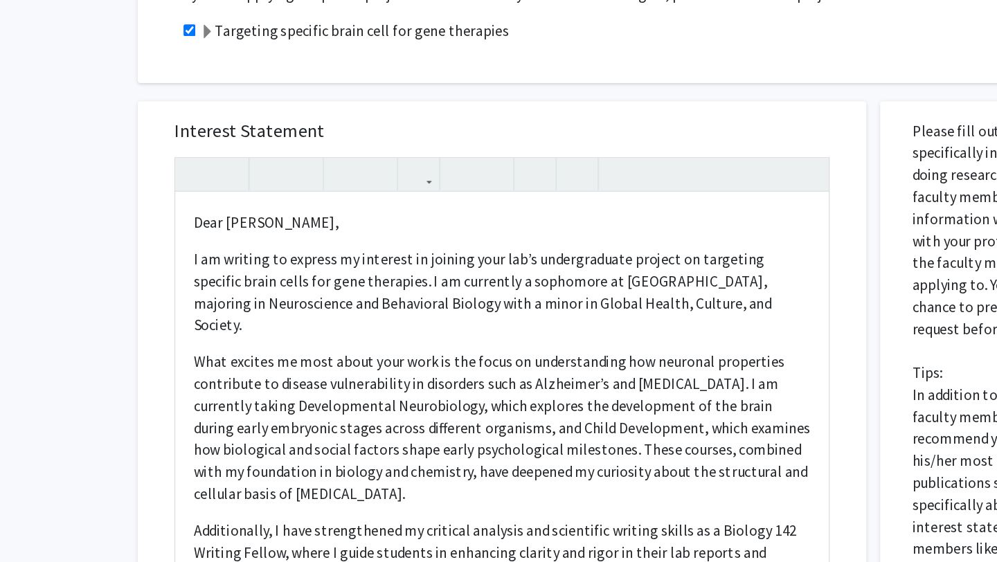
click at [98, 290] on div "All Requests Request for [PERSON_NAME] Request for [PERSON_NAME] Departments: C…" at bounding box center [498, 313] width 997 height 999
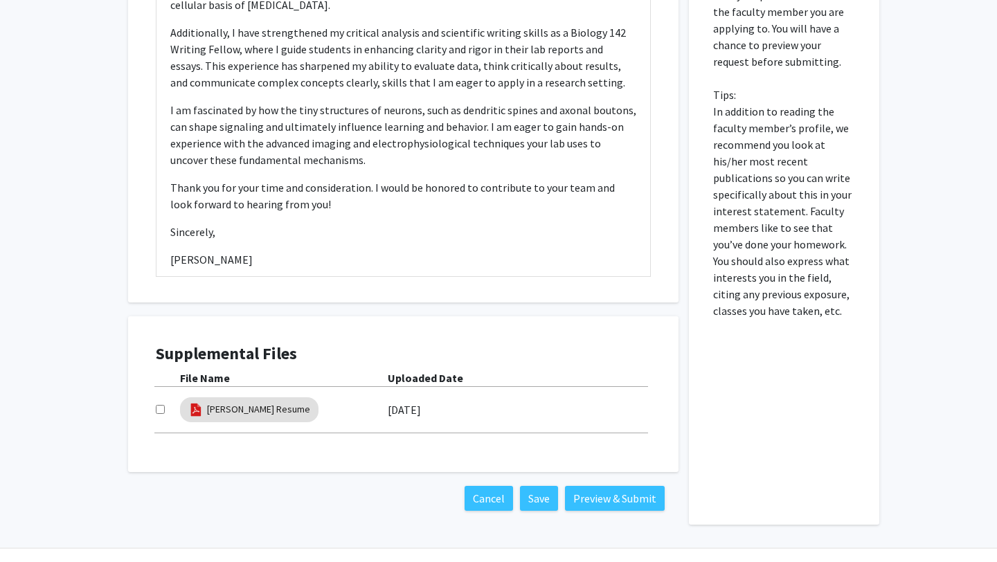
scroll to position [529, 0]
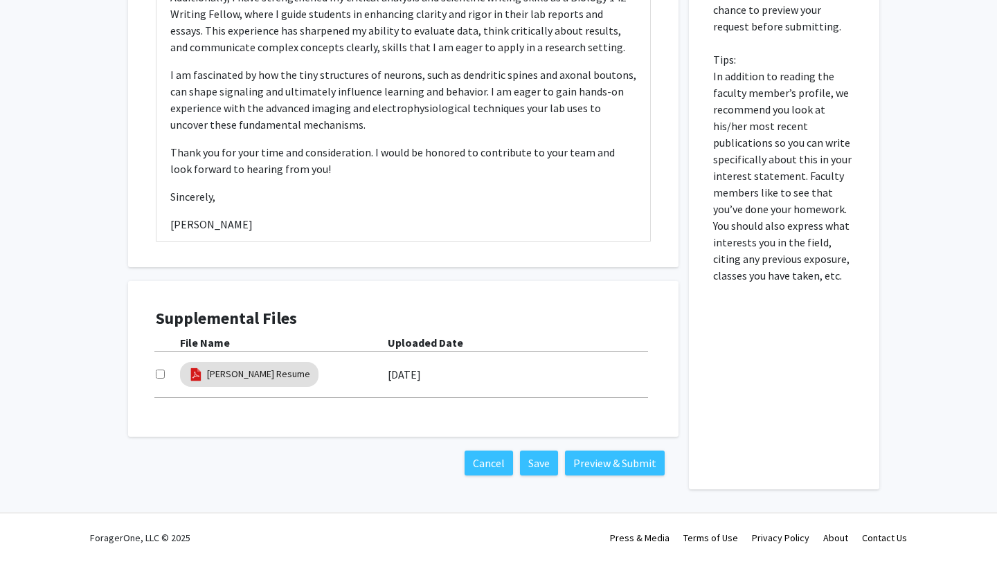
click at [163, 383] on div "[PERSON_NAME] Resume [DATE]" at bounding box center [403, 374] width 495 height 32
click at [156, 373] on input "checkbox" at bounding box center [160, 374] width 9 height 9
checkbox input "true"
click at [612, 465] on button "Preview & Submit" at bounding box center [615, 463] width 100 height 25
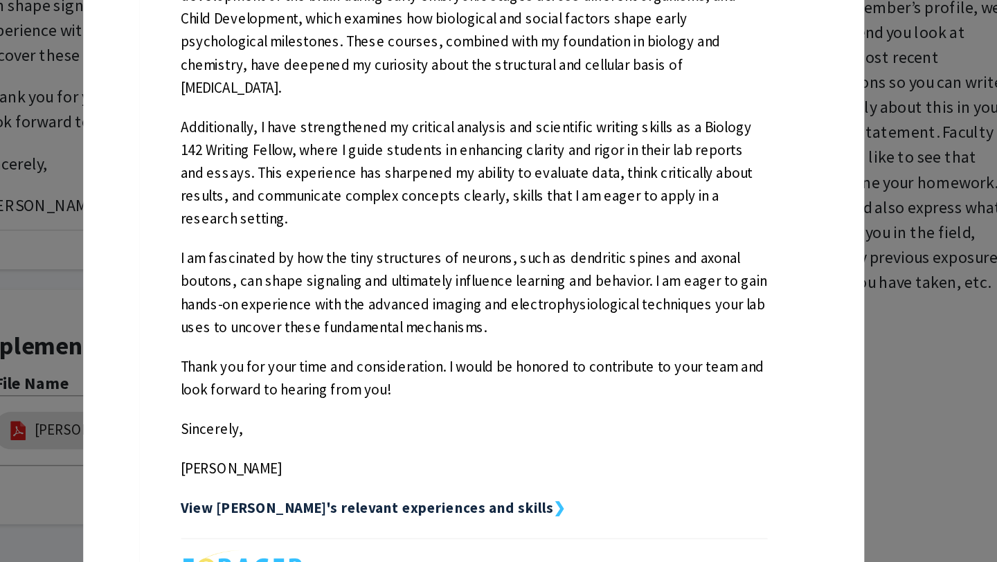
scroll to position [512, 0]
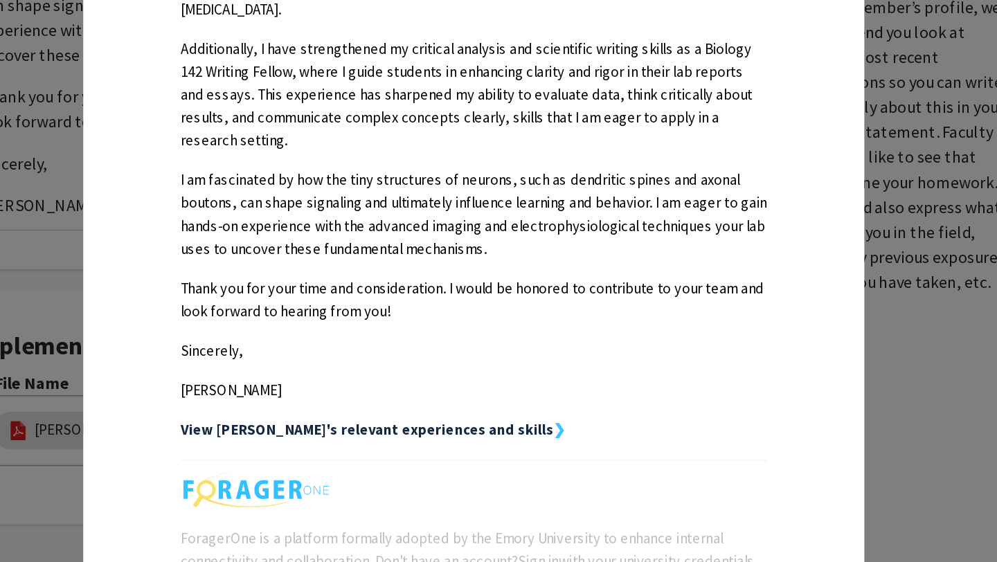
click at [487, 367] on strong "View [PERSON_NAME]'s relevant experiences and skills" at bounding box center [428, 373] width 248 height 12
click at [552, 367] on strong "❯" at bounding box center [556, 373] width 8 height 12
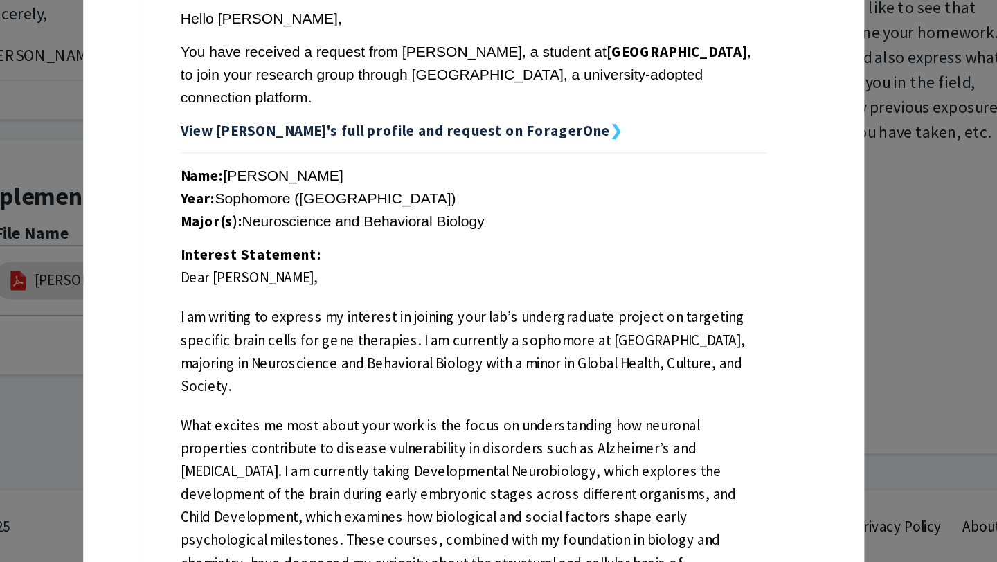
scroll to position [0, 0]
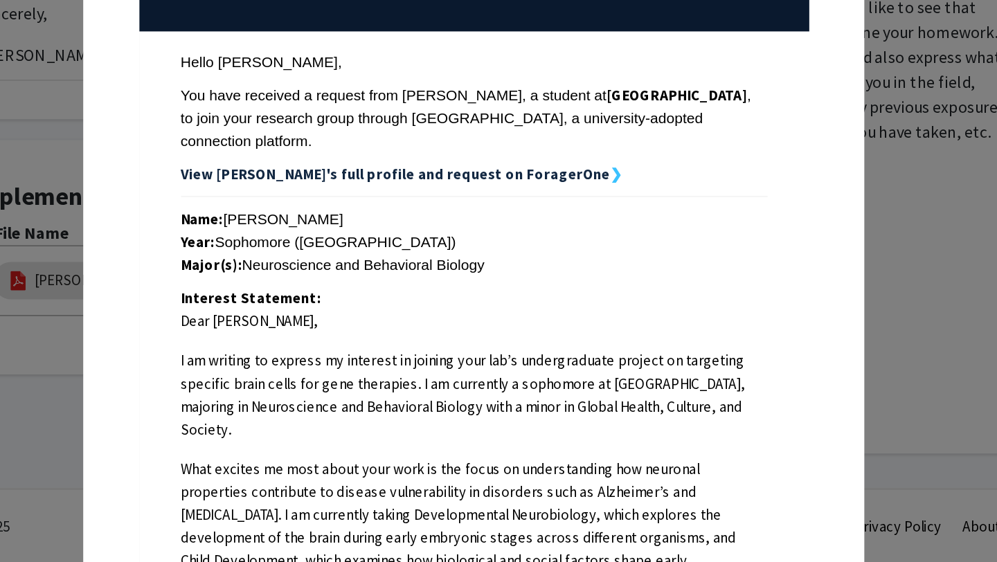
click at [529, 298] on strong "View [PERSON_NAME]'s full profile and request on ForagerOne" at bounding box center [446, 304] width 285 height 12
click at [589, 298] on strong "❯" at bounding box center [593, 304] width 8 height 12
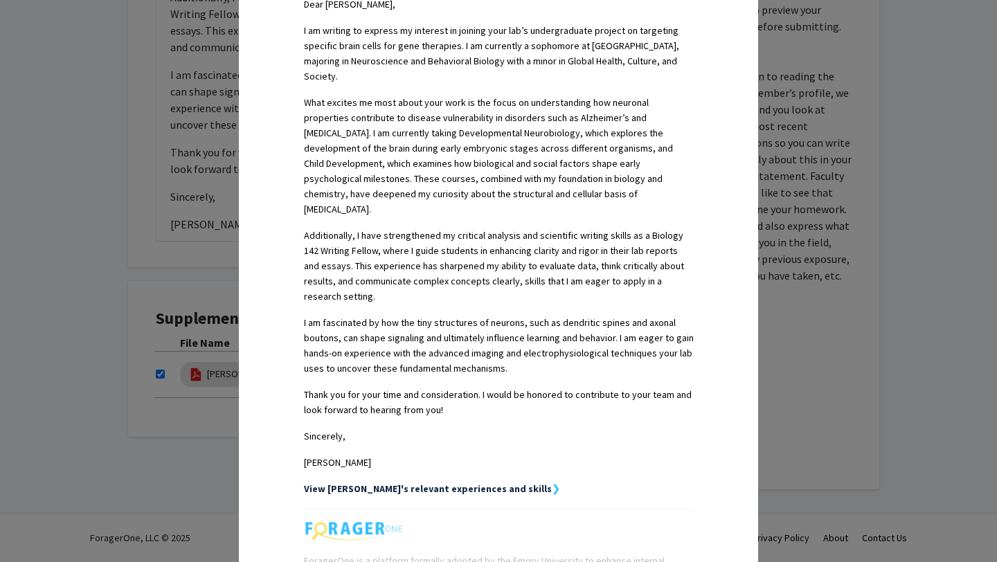
scroll to position [512, 0]
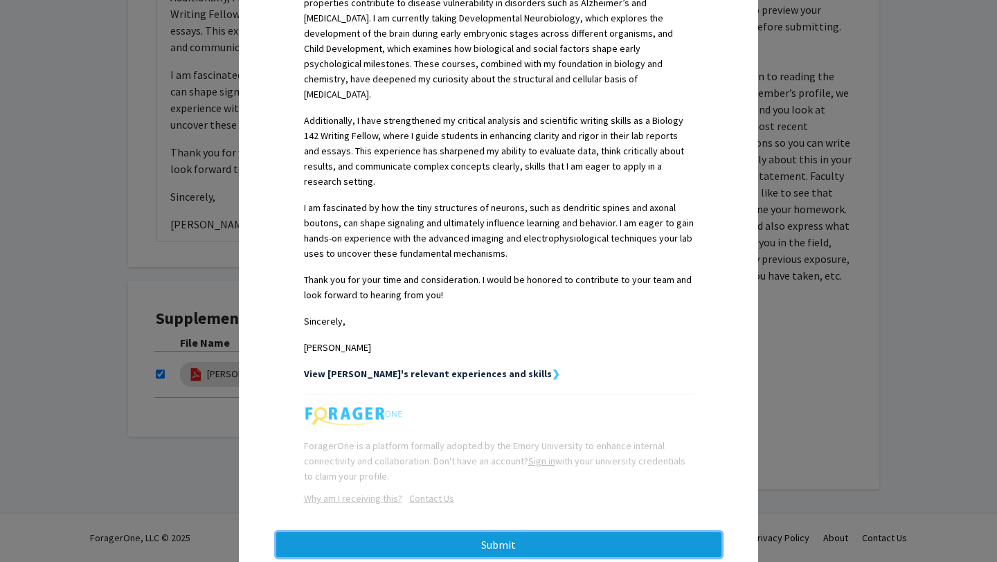
click at [453, 532] on button "Submit" at bounding box center [498, 544] width 445 height 25
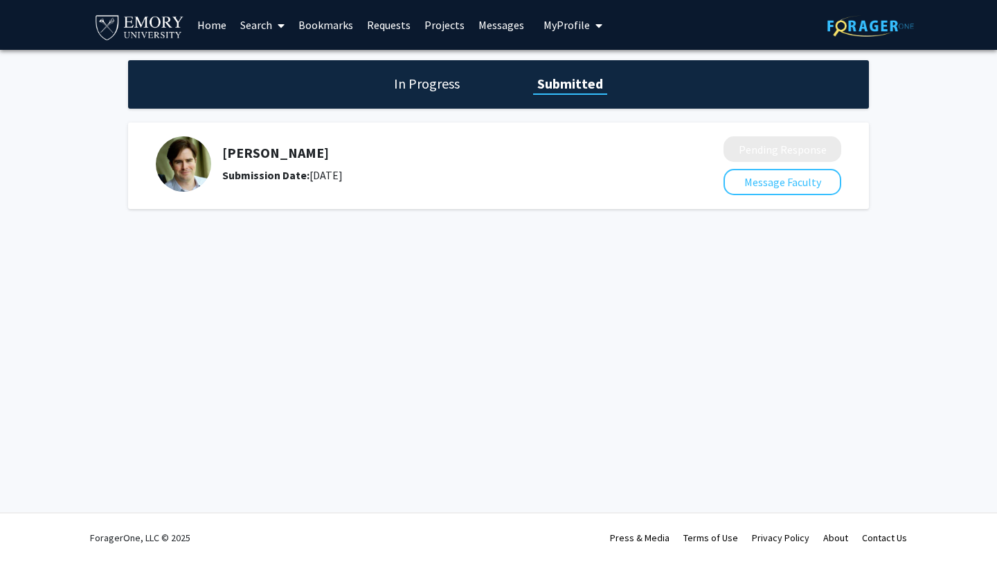
click at [415, 71] on div "In Progress Submitted" at bounding box center [498, 84] width 740 height 48
click at [419, 87] on h1 "In Progress" at bounding box center [427, 83] width 74 height 19
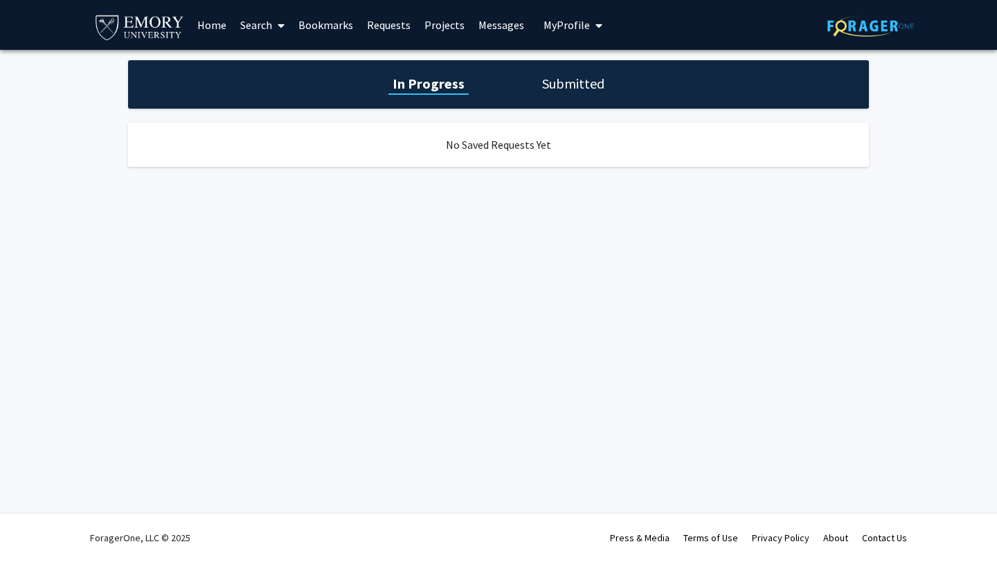
click at [546, 82] on h1 "Submitted" at bounding box center [573, 83] width 71 height 19
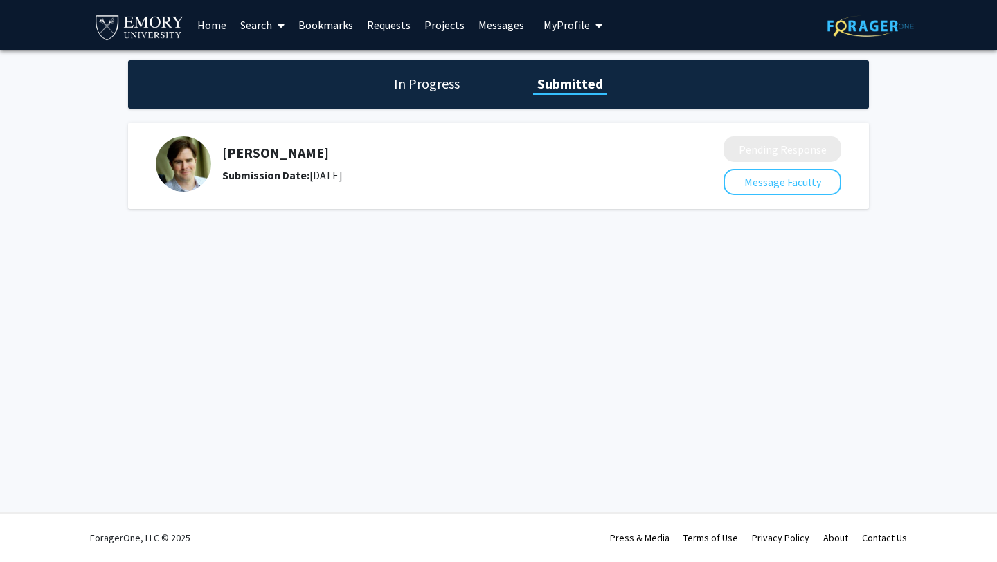
click at [244, 25] on link "Search" at bounding box center [262, 25] width 58 height 48
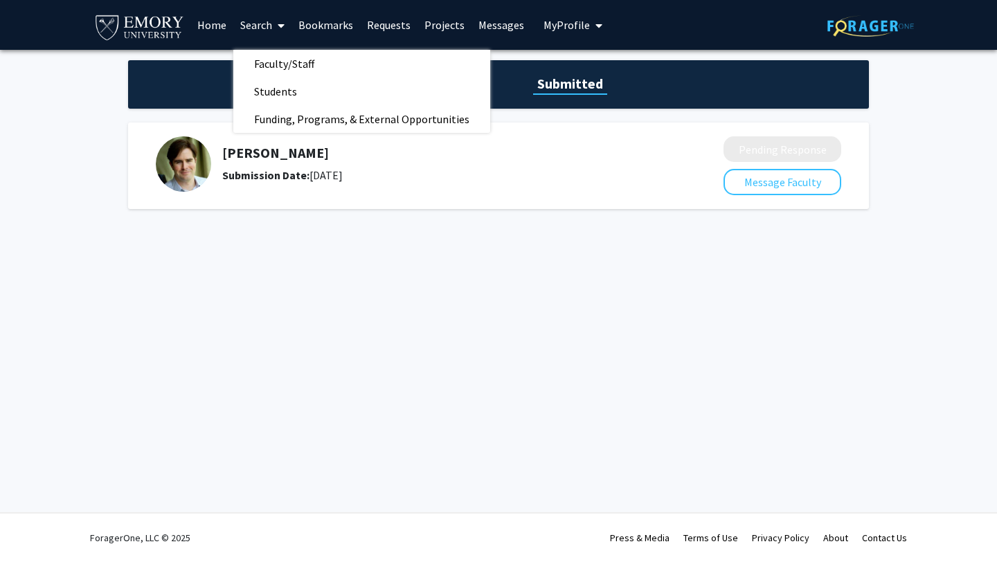
click at [319, 28] on link "Bookmarks" at bounding box center [325, 25] width 69 height 48
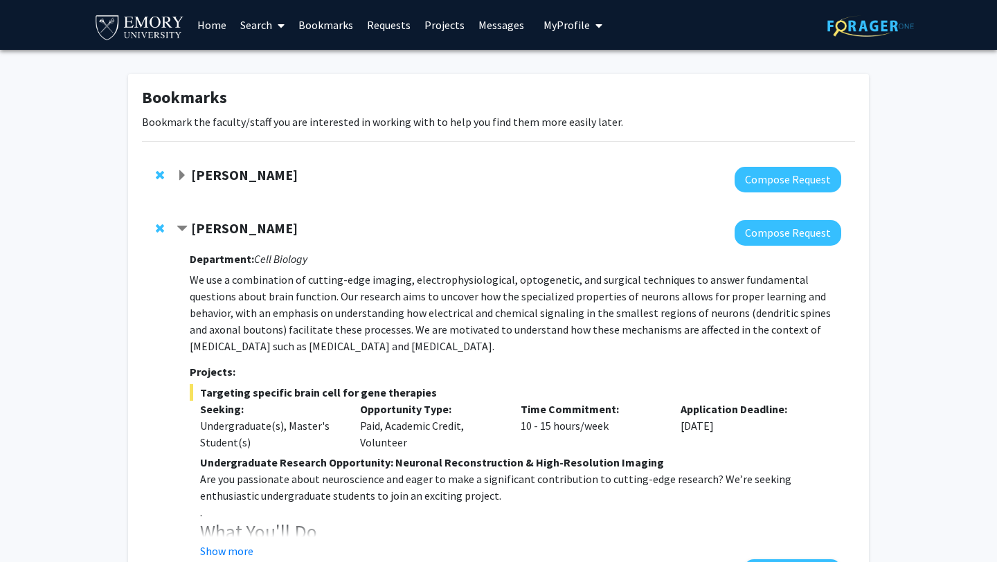
click at [182, 227] on span "Contract Matt Rowan Bookmark" at bounding box center [181, 229] width 11 height 11
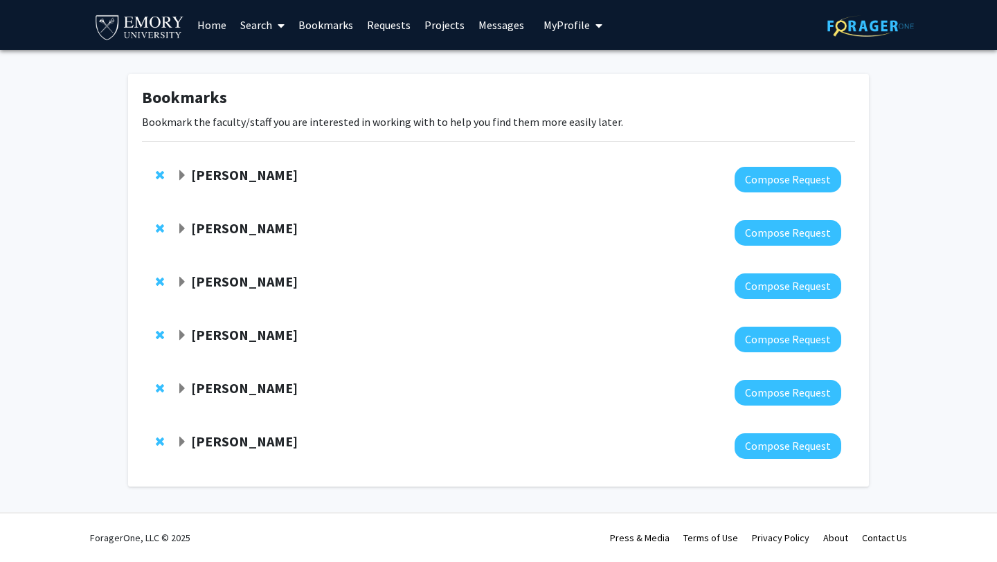
click at [154, 224] on div "[PERSON_NAME] Compose Request" at bounding box center [498, 232] width 713 height 53
click at [159, 225] on span "Remove Matt Rowan from bookmarks" at bounding box center [160, 228] width 8 height 11
click at [159, 173] on span "Remove Daniela Buccella from bookmarks" at bounding box center [160, 175] width 8 height 11
